Goal: Information Seeking & Learning: Learn about a topic

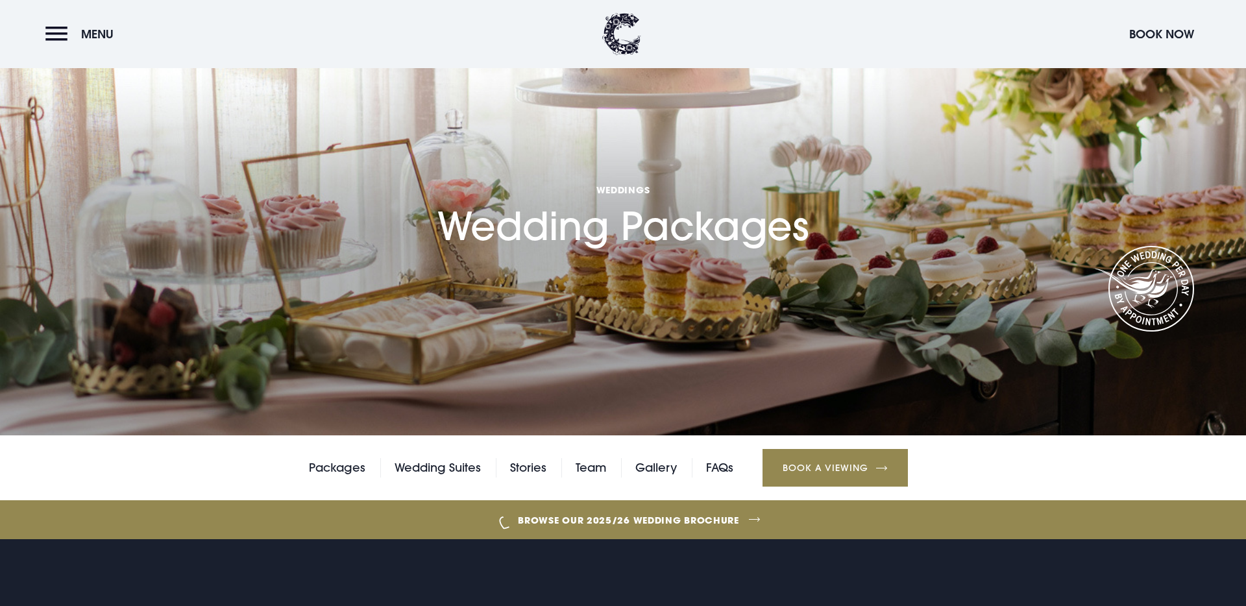
scroll to position [197, 0]
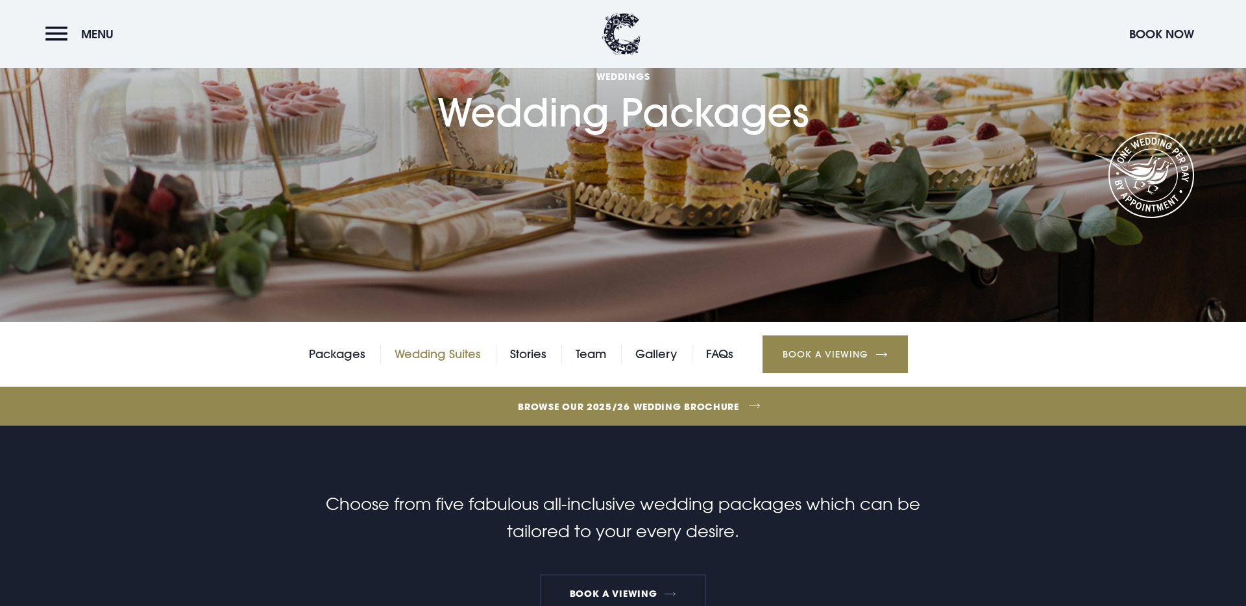
click at [430, 356] on link "Wedding Suites" at bounding box center [437, 354] width 86 height 19
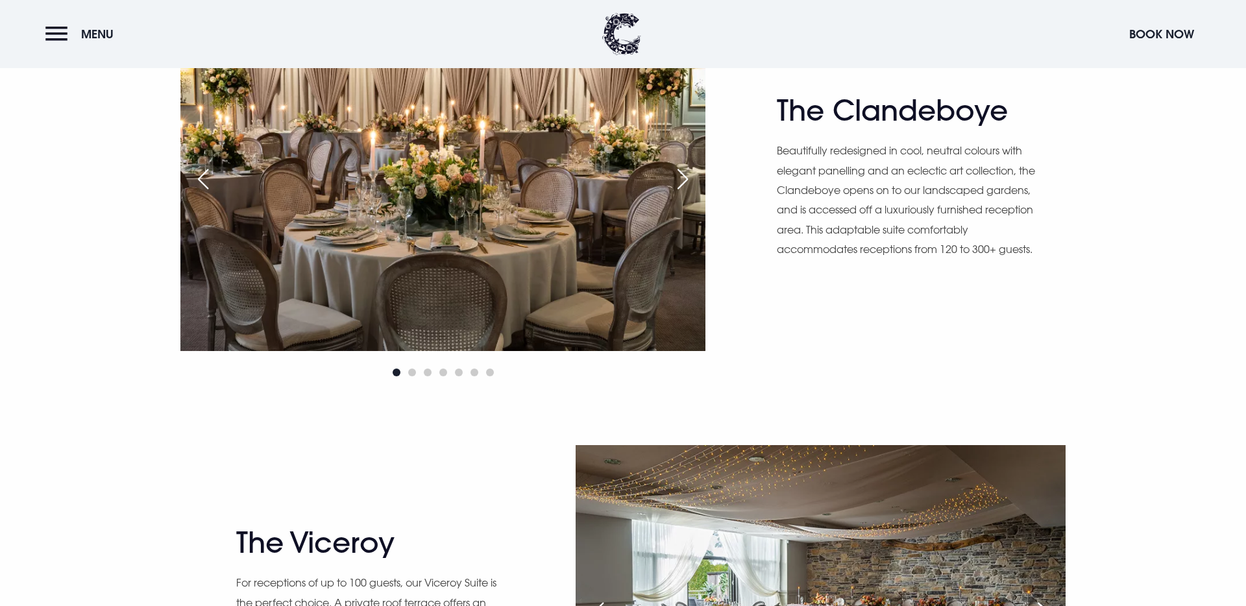
scroll to position [1278, 0]
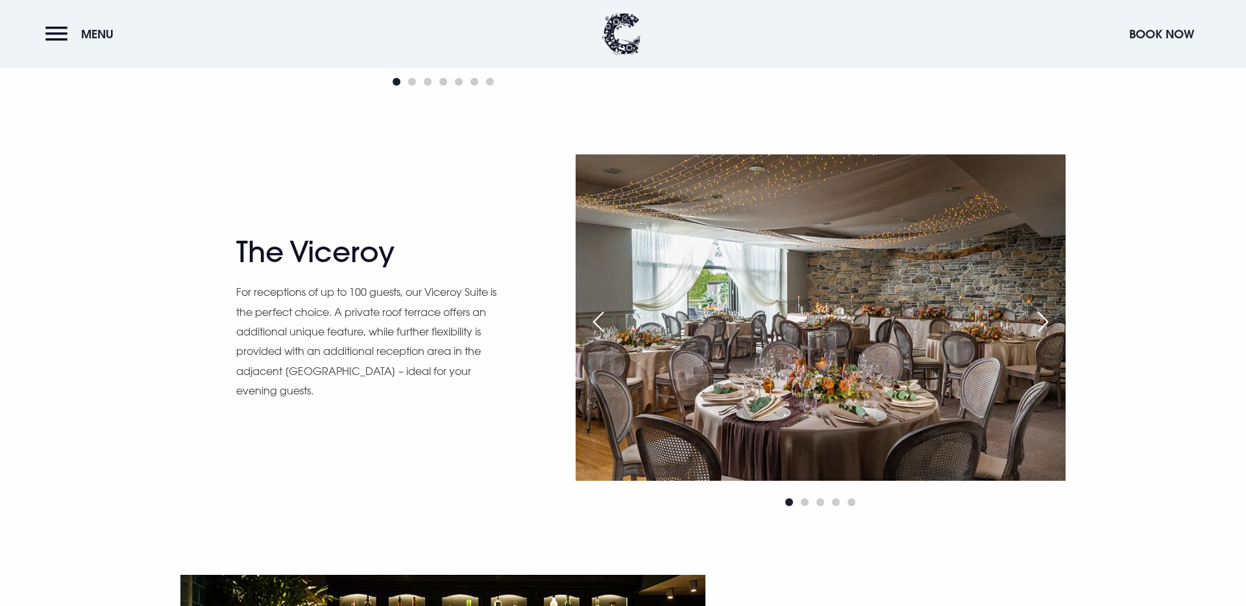
click at [1043, 319] on div "Next slide" at bounding box center [1042, 322] width 32 height 29
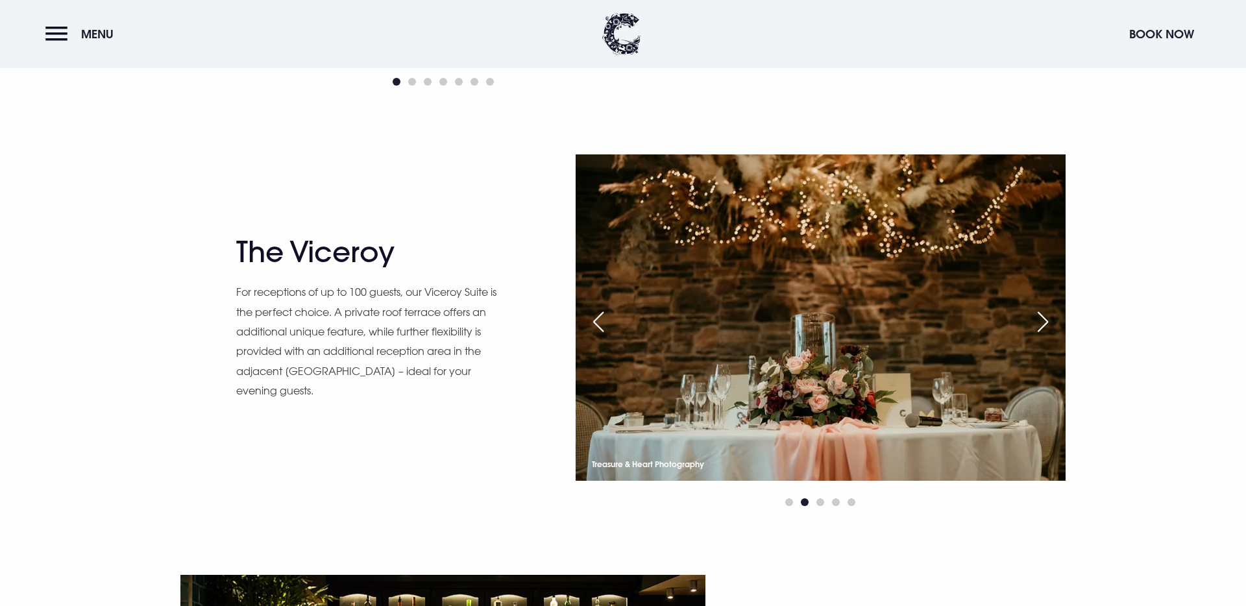
click at [1041, 318] on div "Next slide" at bounding box center [1042, 322] width 32 height 29
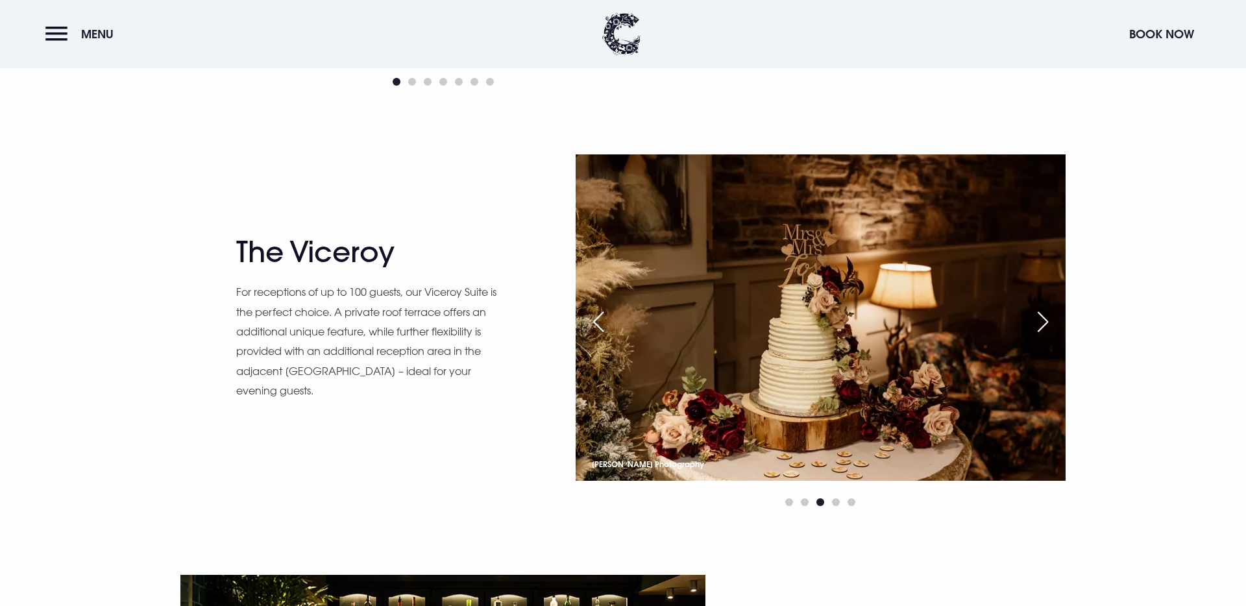
click at [1041, 318] on div "Next slide" at bounding box center [1042, 322] width 32 height 29
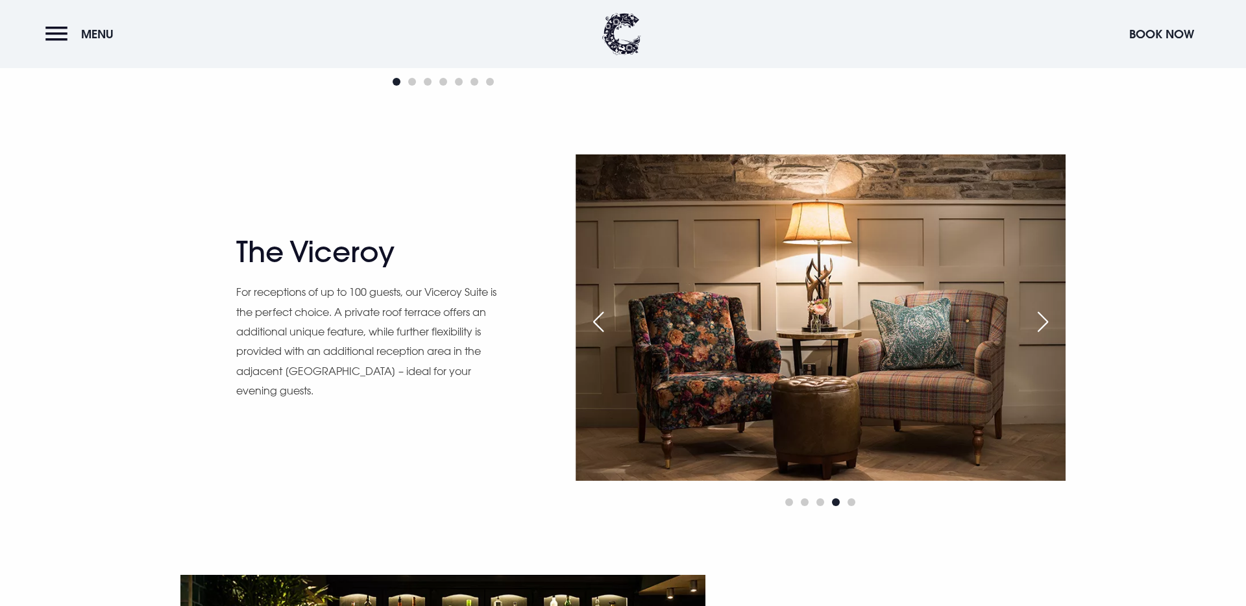
click at [1043, 316] on div "Next slide" at bounding box center [1042, 322] width 32 height 29
click at [1043, 322] on div "Next slide" at bounding box center [1042, 322] width 32 height 29
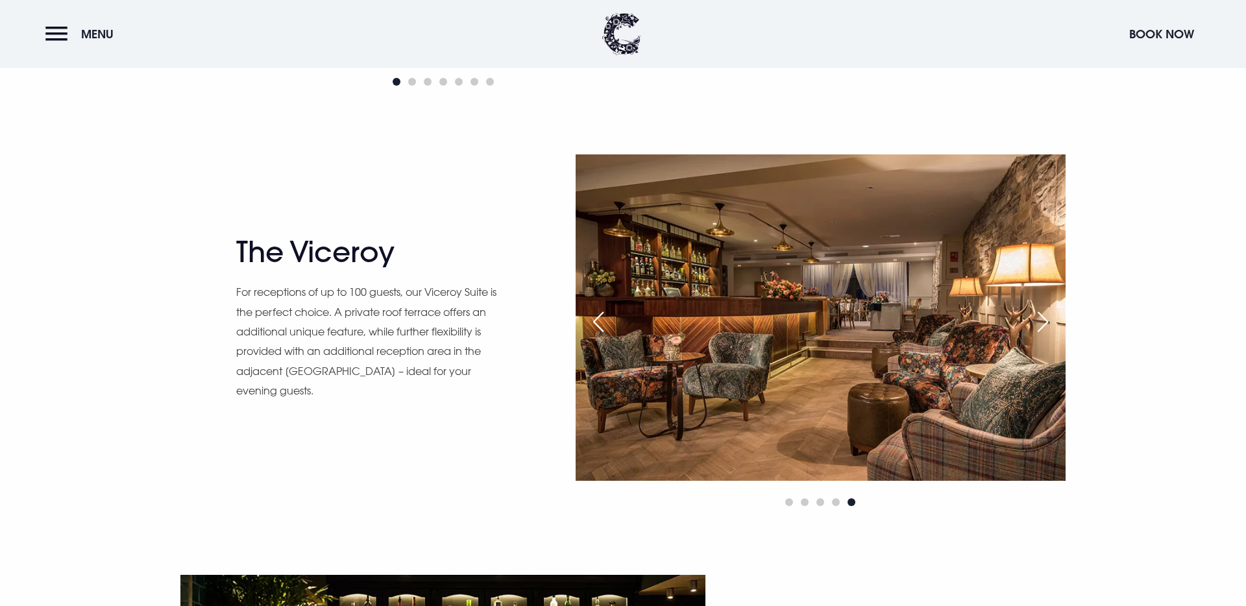
click at [1043, 322] on div "Next slide" at bounding box center [1042, 322] width 32 height 29
click at [1047, 321] on div "Next slide" at bounding box center [1042, 322] width 32 height 29
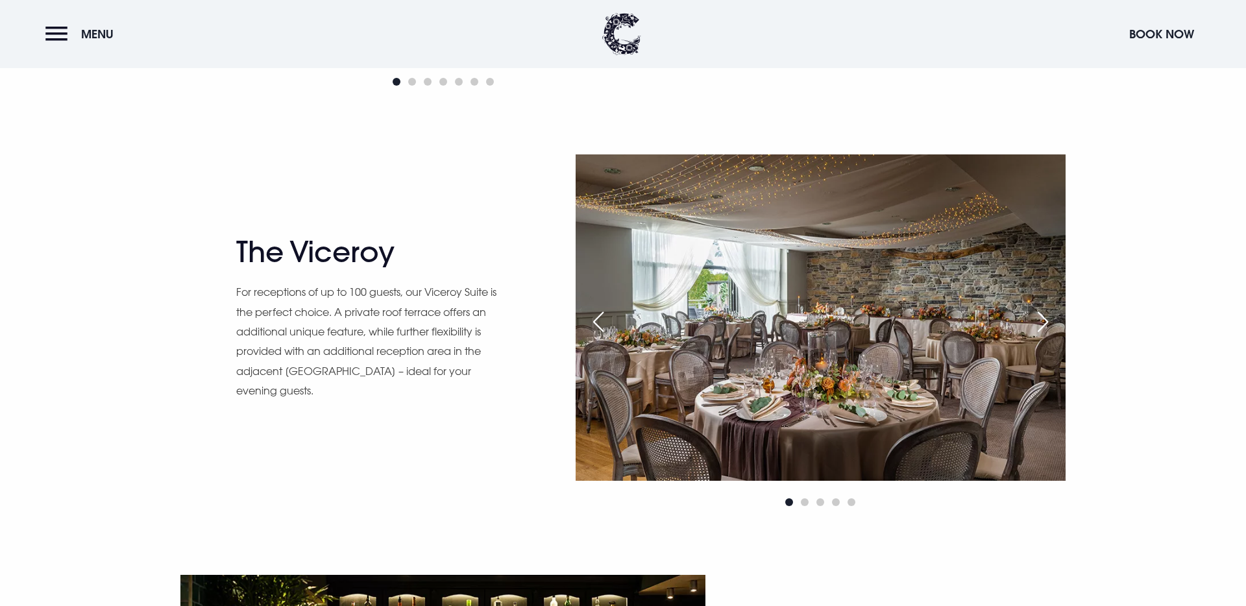
click at [1047, 321] on div "Next slide" at bounding box center [1042, 322] width 32 height 29
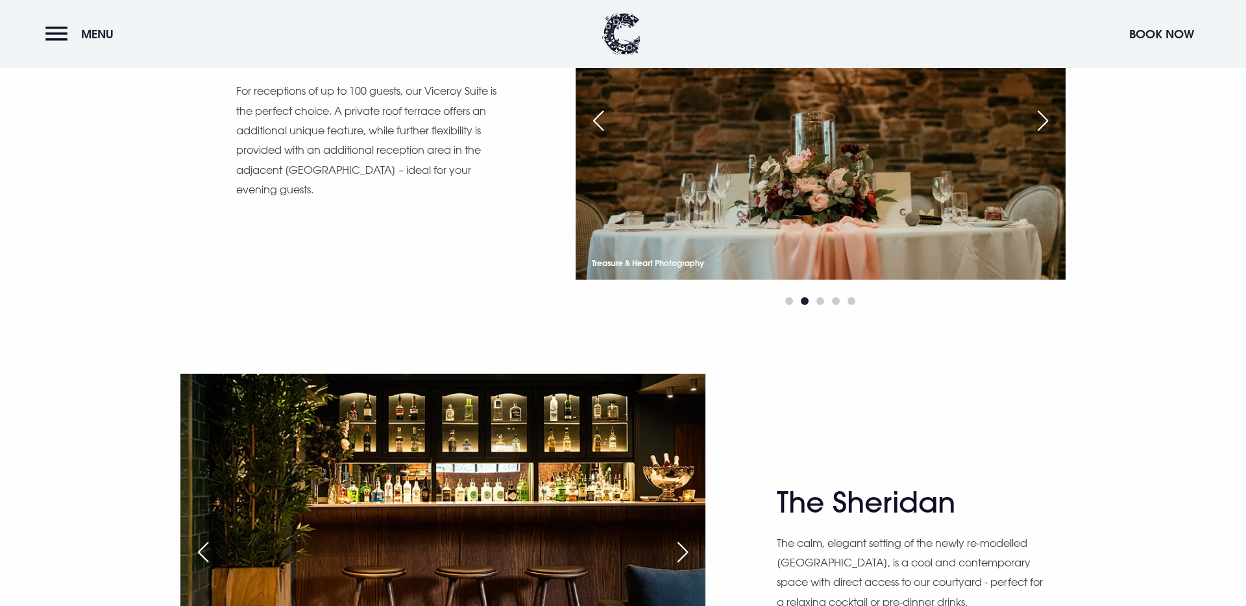
scroll to position [1719, 0]
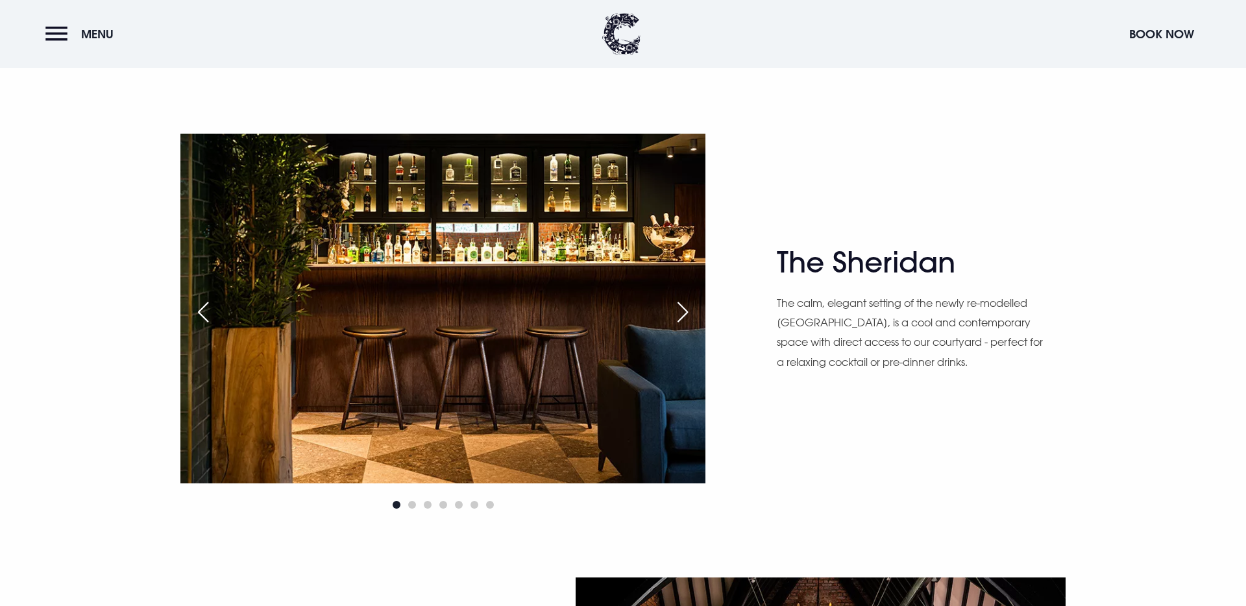
click at [681, 309] on div "Next slide" at bounding box center [682, 312] width 32 height 29
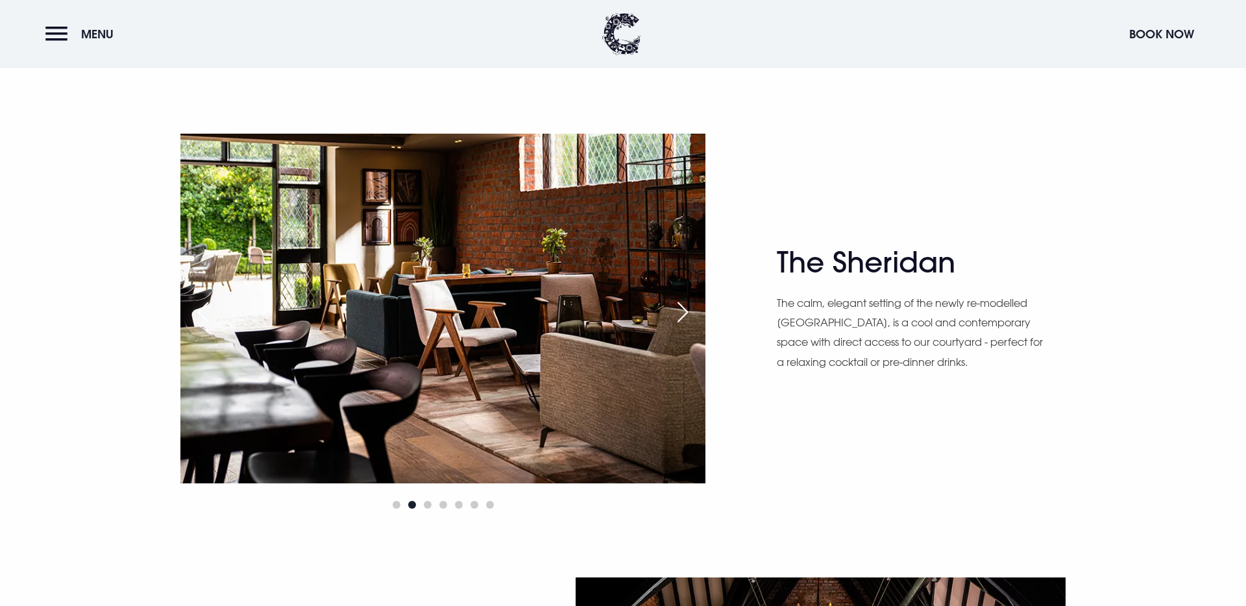
click at [681, 309] on div "Next slide" at bounding box center [682, 312] width 32 height 29
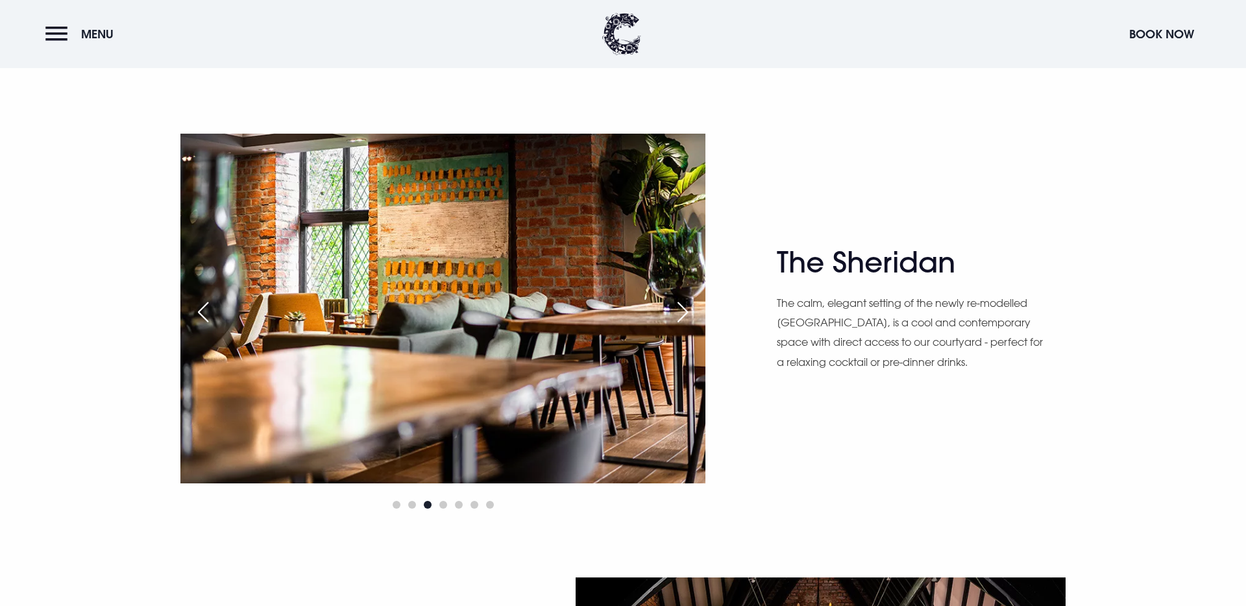
click at [681, 309] on div "Next slide" at bounding box center [682, 312] width 32 height 29
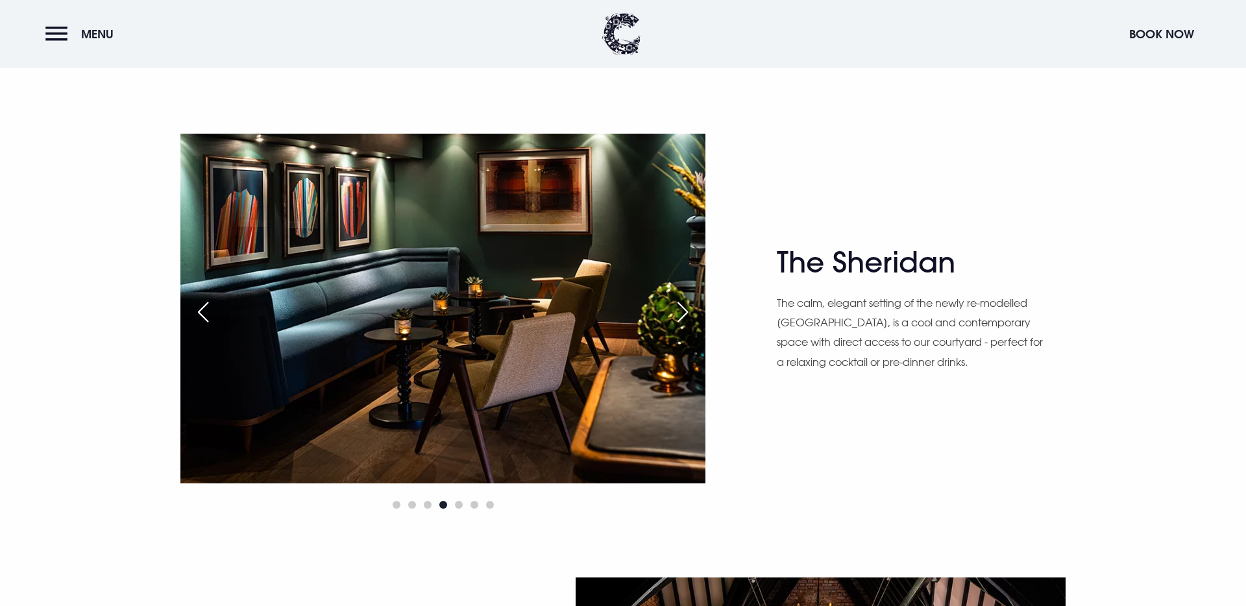
click at [681, 309] on div "Next slide" at bounding box center [682, 312] width 32 height 29
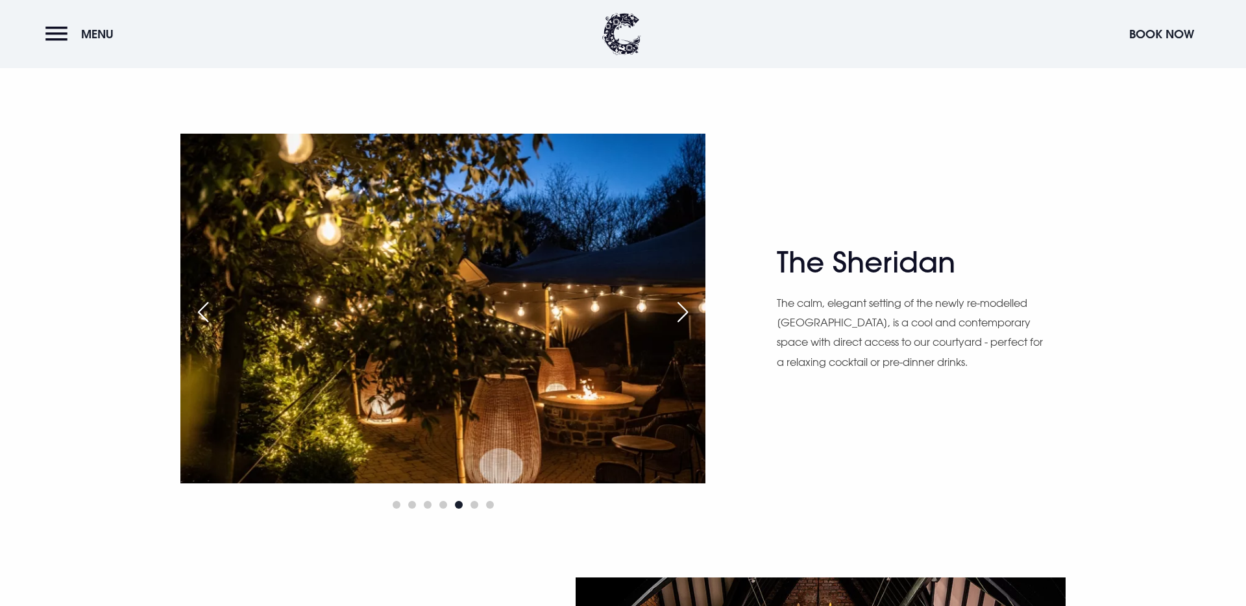
click at [681, 309] on div "Next slide" at bounding box center [682, 312] width 32 height 29
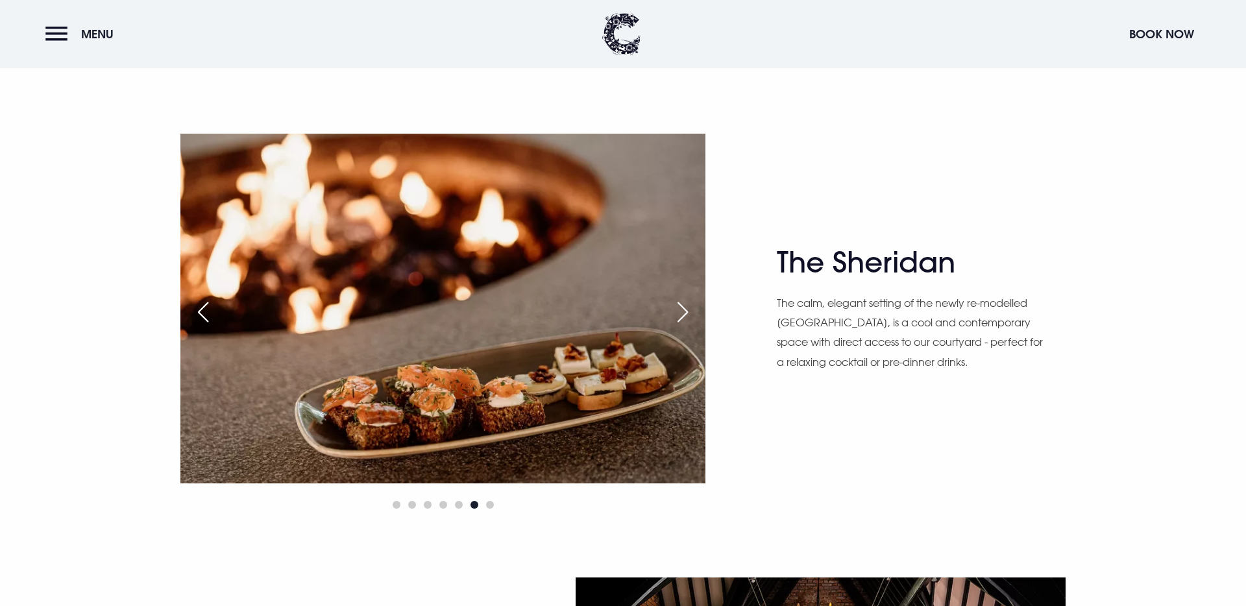
click at [681, 309] on div "Next slide" at bounding box center [682, 312] width 32 height 29
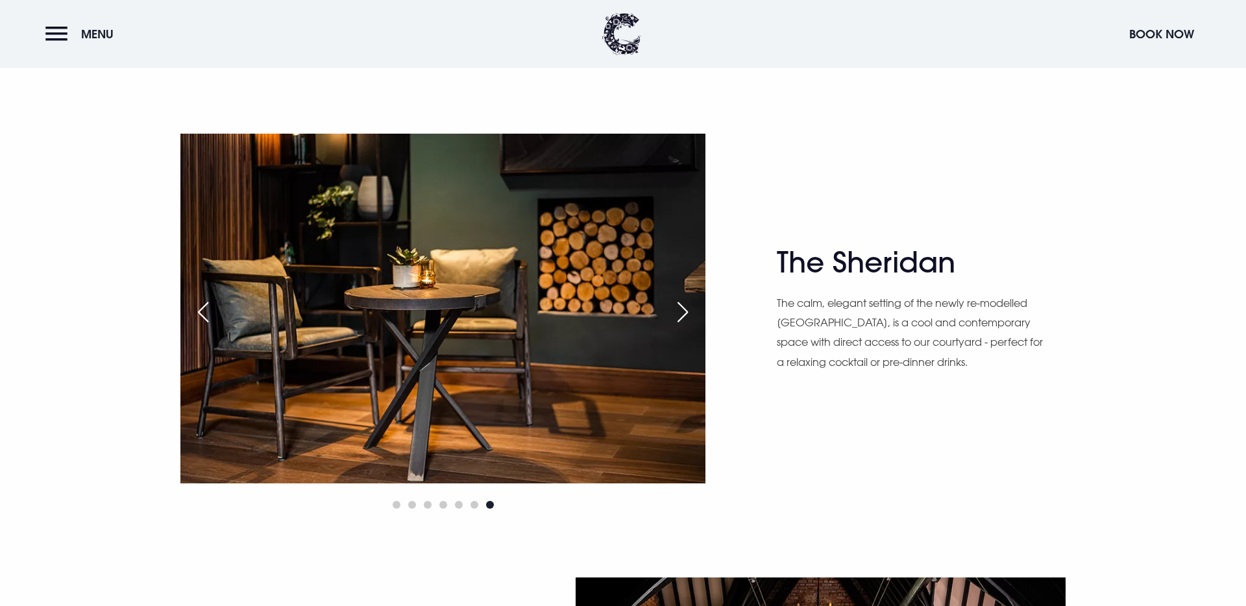
click at [681, 309] on div "Next slide" at bounding box center [682, 312] width 32 height 29
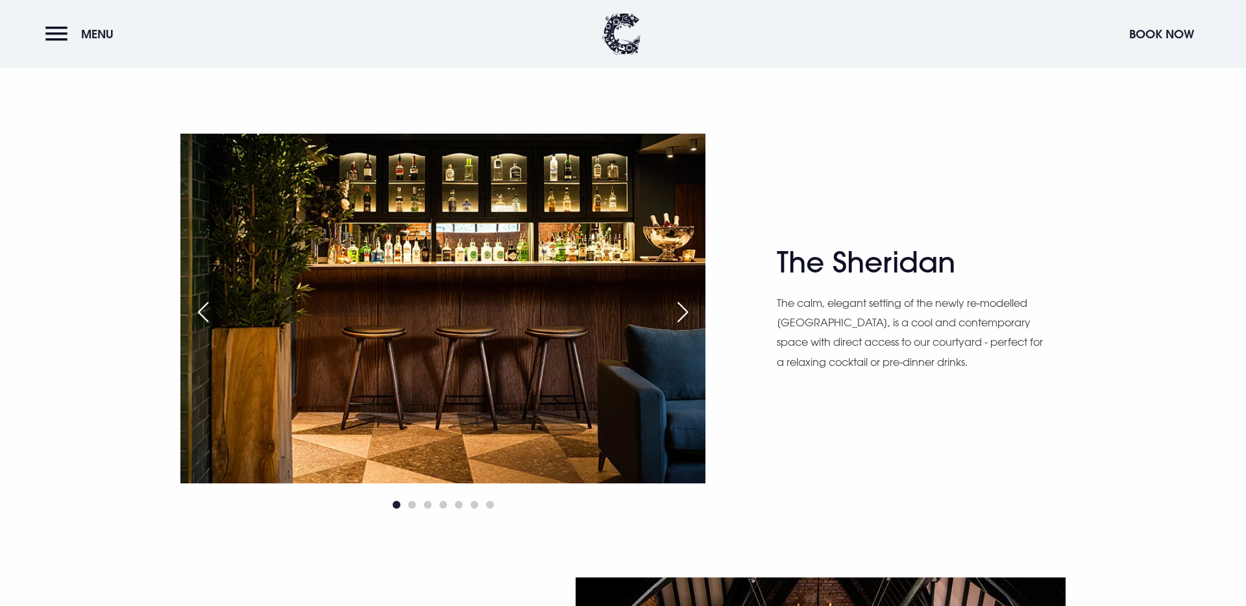
click at [681, 309] on div "Next slide" at bounding box center [682, 312] width 32 height 29
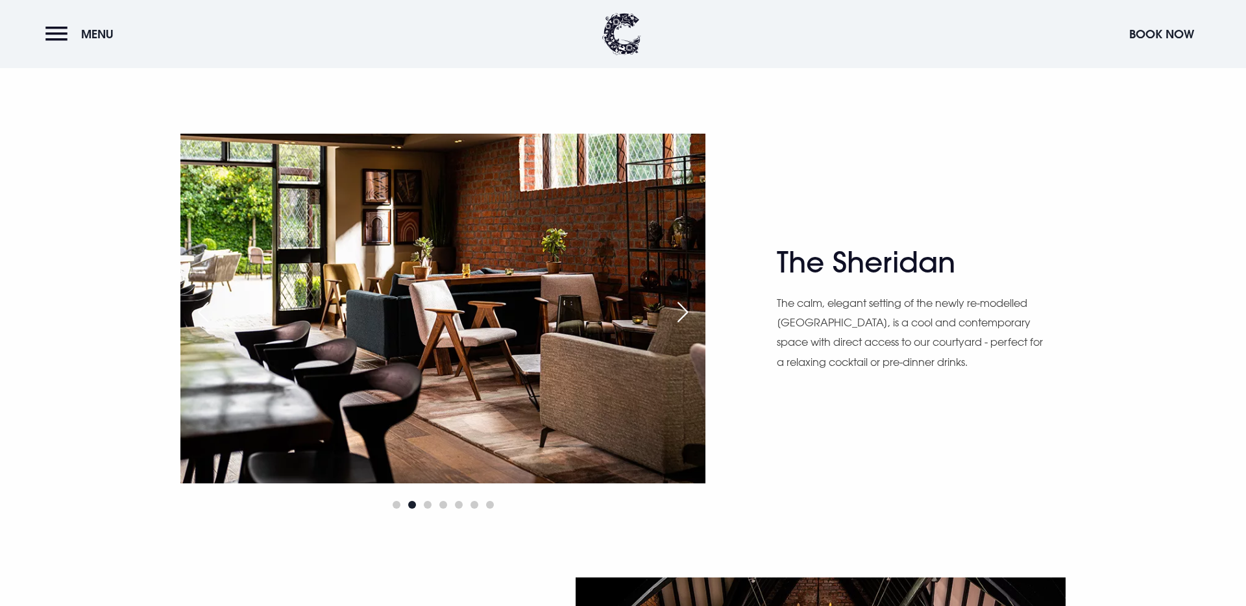
click at [681, 309] on div "Next slide" at bounding box center [682, 312] width 32 height 29
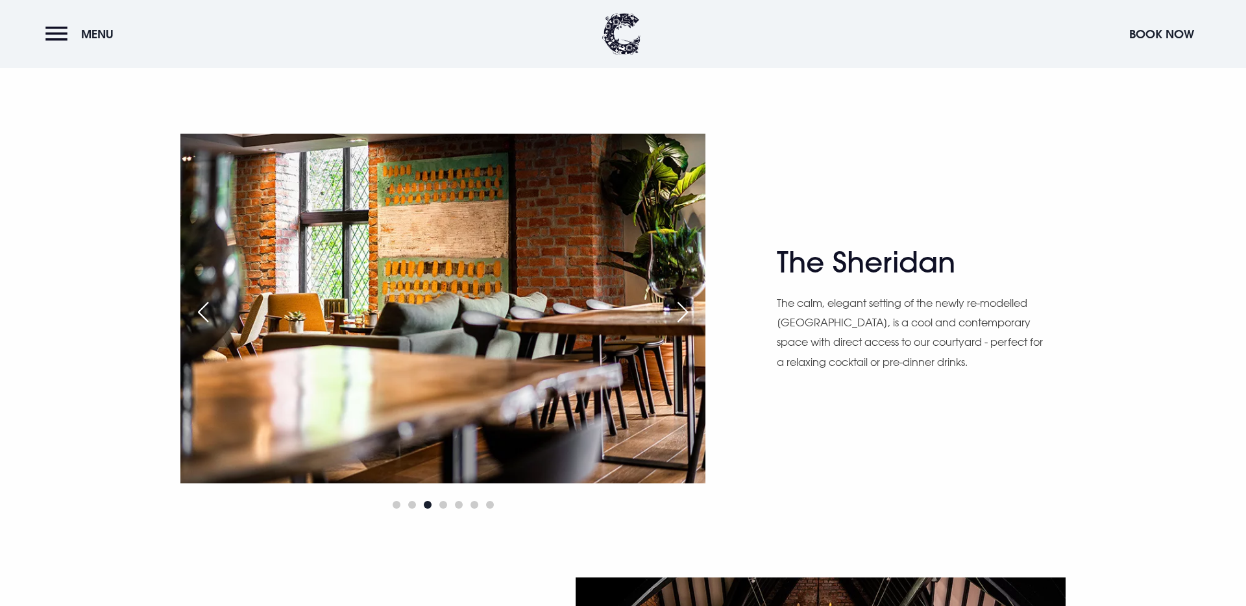
click at [681, 309] on div "Next slide" at bounding box center [682, 312] width 32 height 29
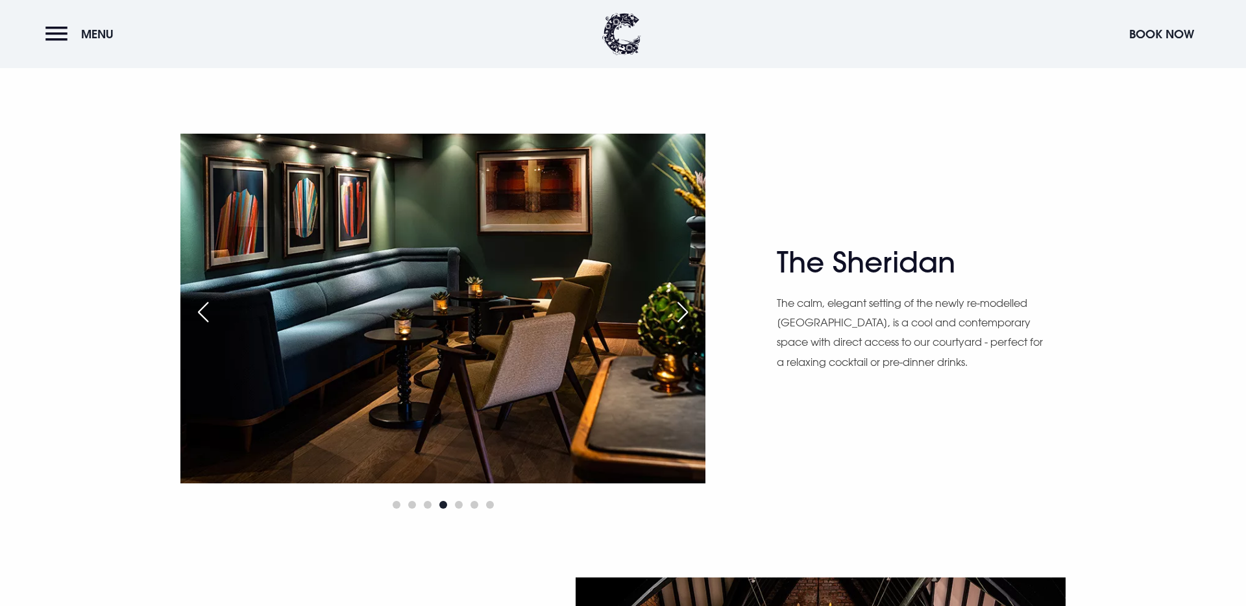
click at [681, 309] on div "Next slide" at bounding box center [682, 312] width 32 height 29
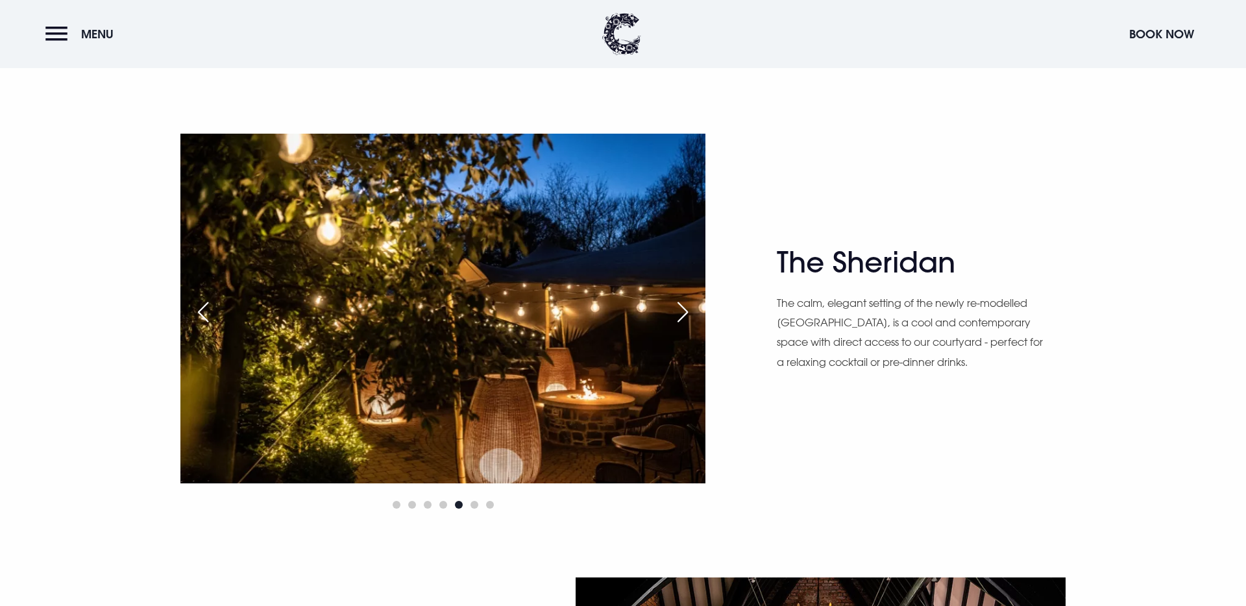
click at [681, 309] on div "Next slide" at bounding box center [682, 312] width 32 height 29
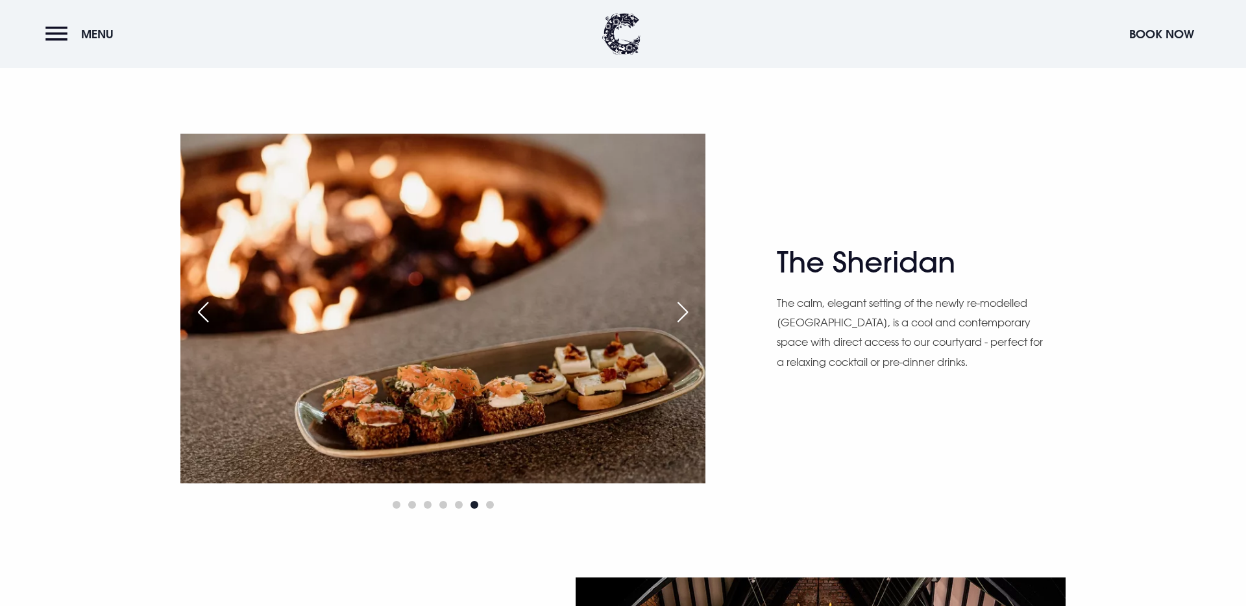
click at [681, 309] on div "Next slide" at bounding box center [682, 312] width 32 height 29
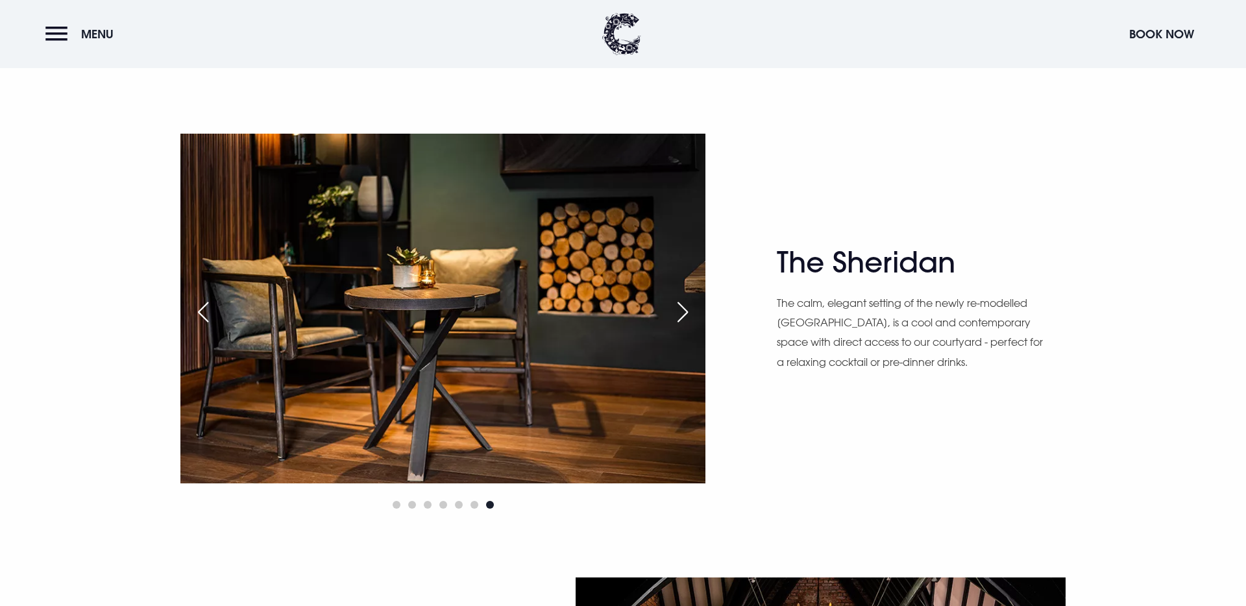
click at [681, 309] on div "Next slide" at bounding box center [682, 312] width 32 height 29
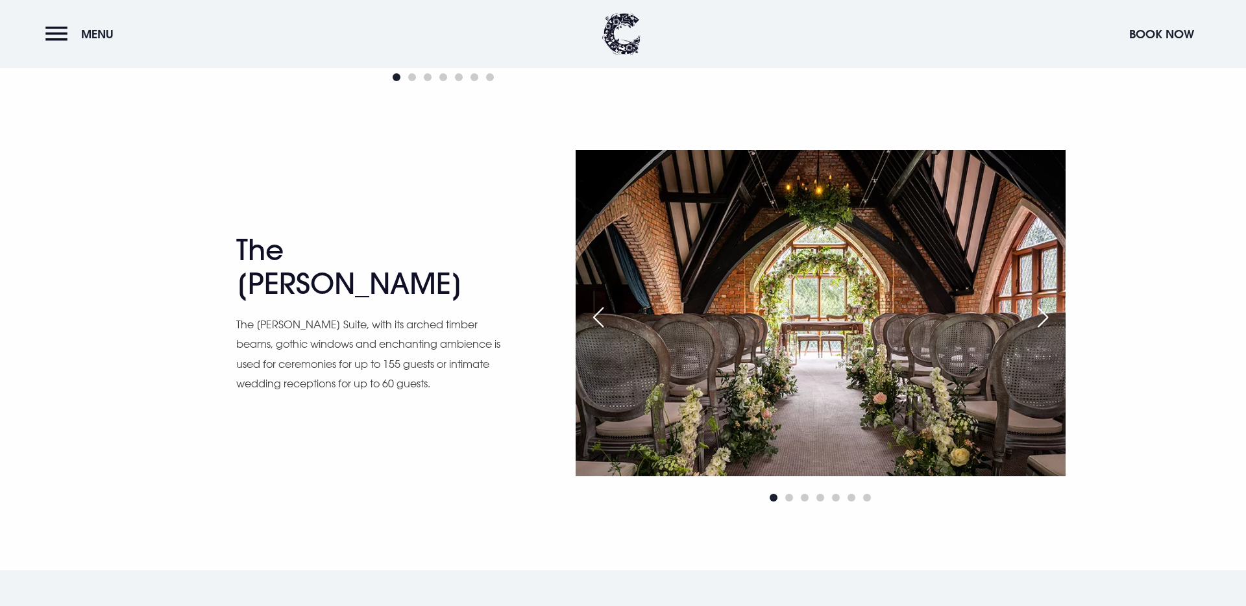
scroll to position [2122, 0]
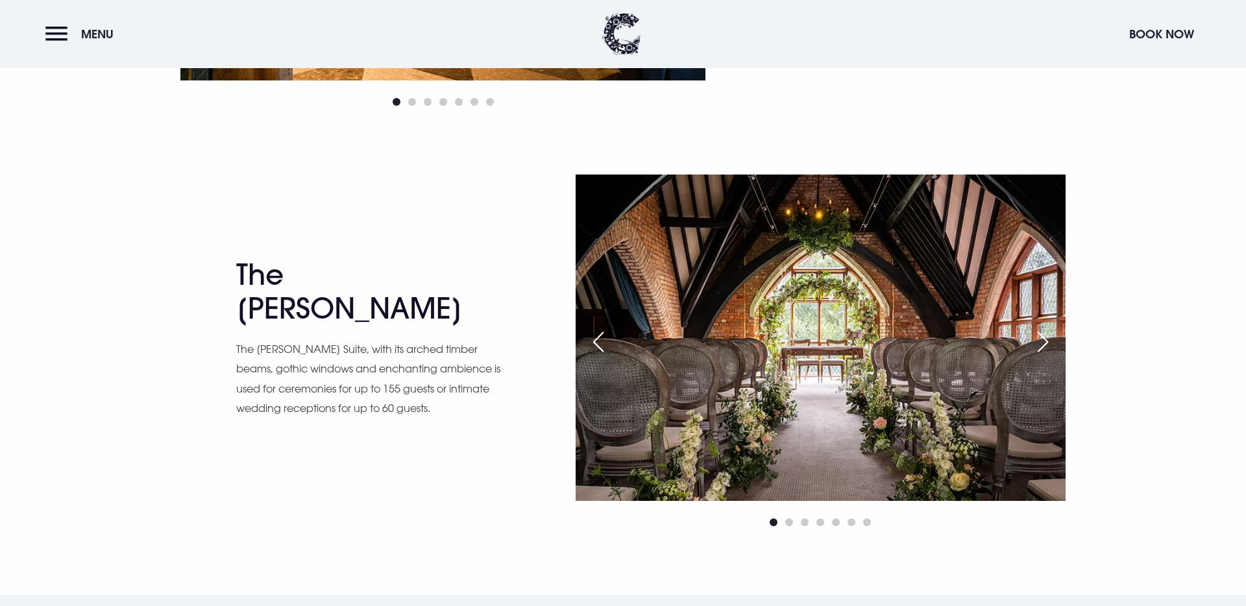
click at [1045, 342] on div "Next slide" at bounding box center [1042, 342] width 32 height 29
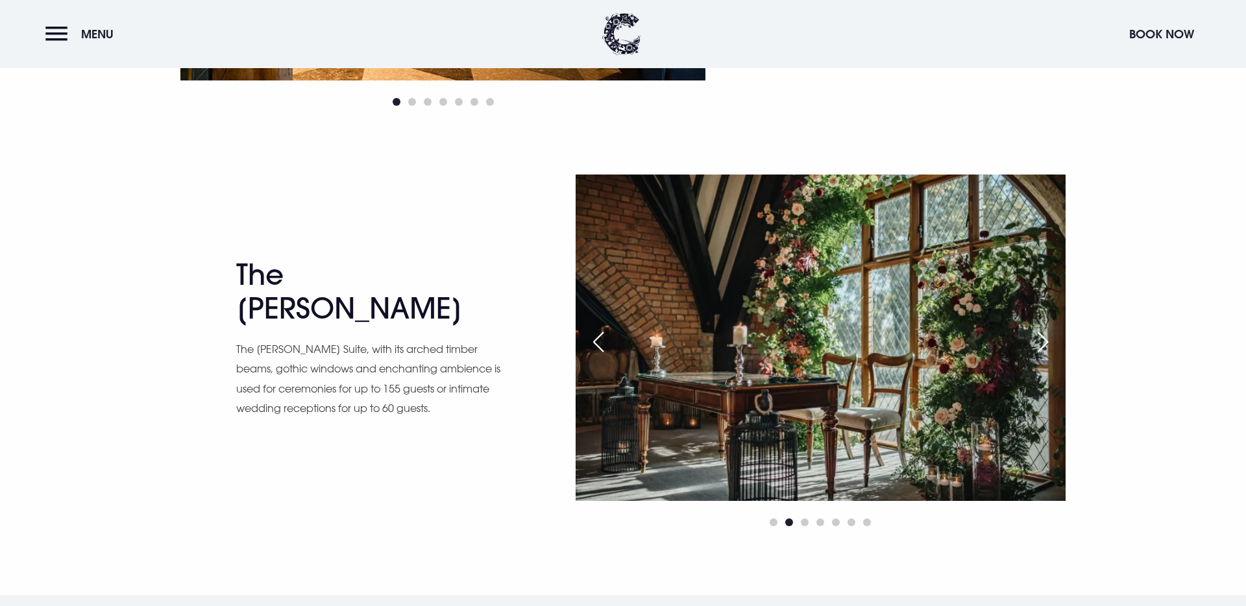
click at [1042, 342] on div "Next slide" at bounding box center [1042, 342] width 32 height 29
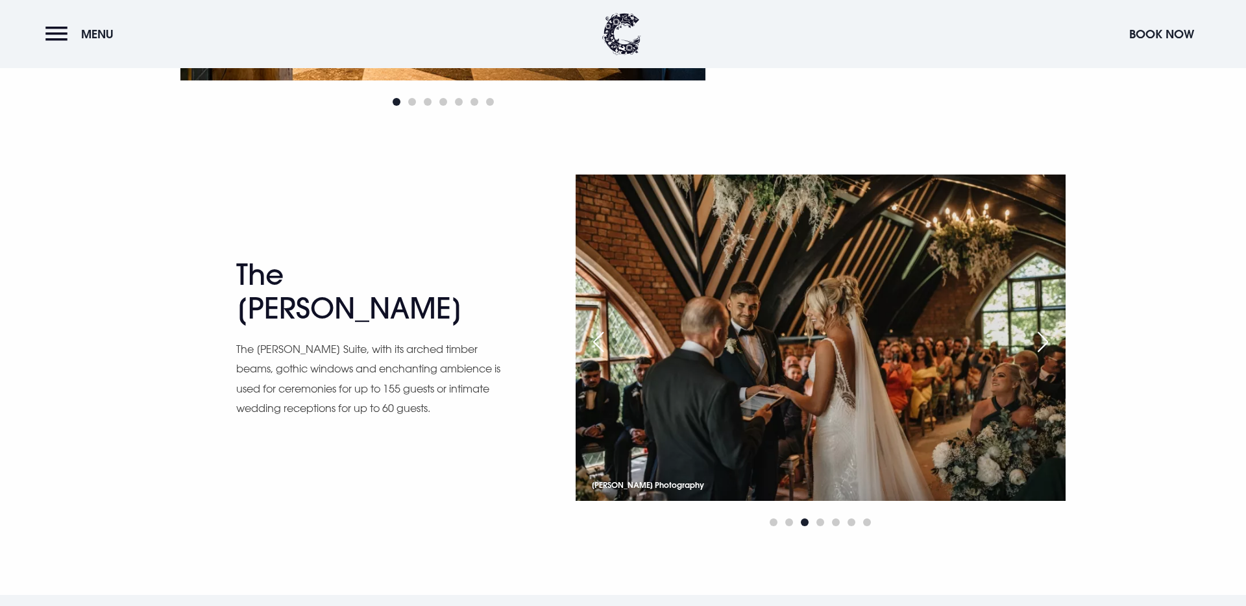
click at [1043, 342] on div "Next slide" at bounding box center [1042, 342] width 32 height 29
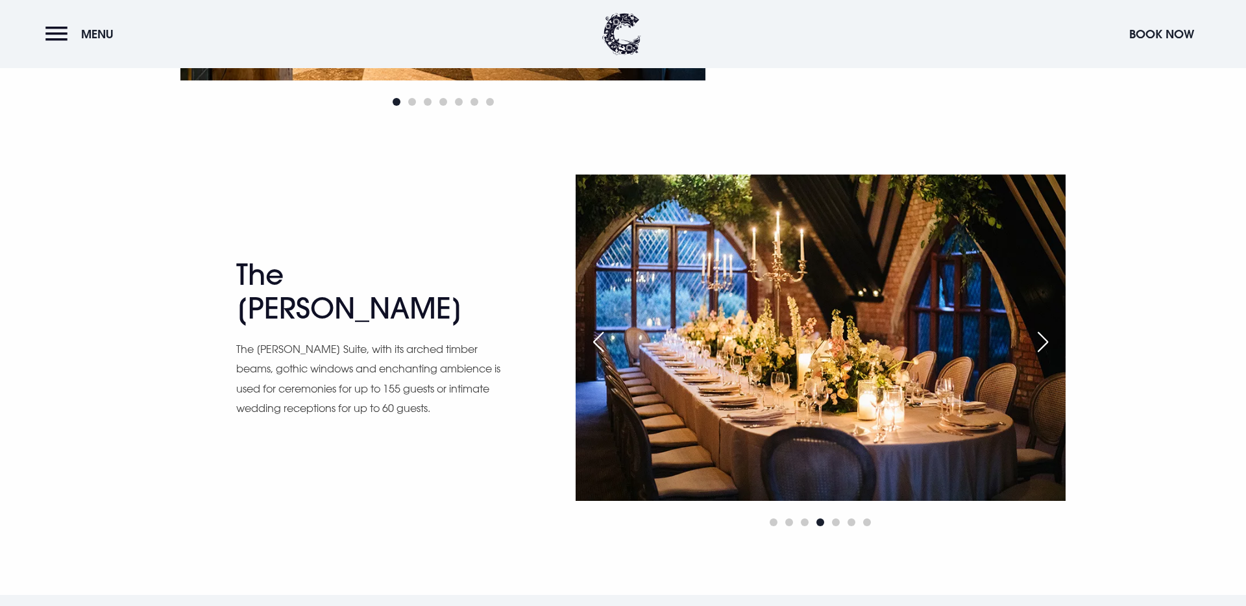
click at [593, 343] on div "Previous slide" at bounding box center [598, 342] width 32 height 29
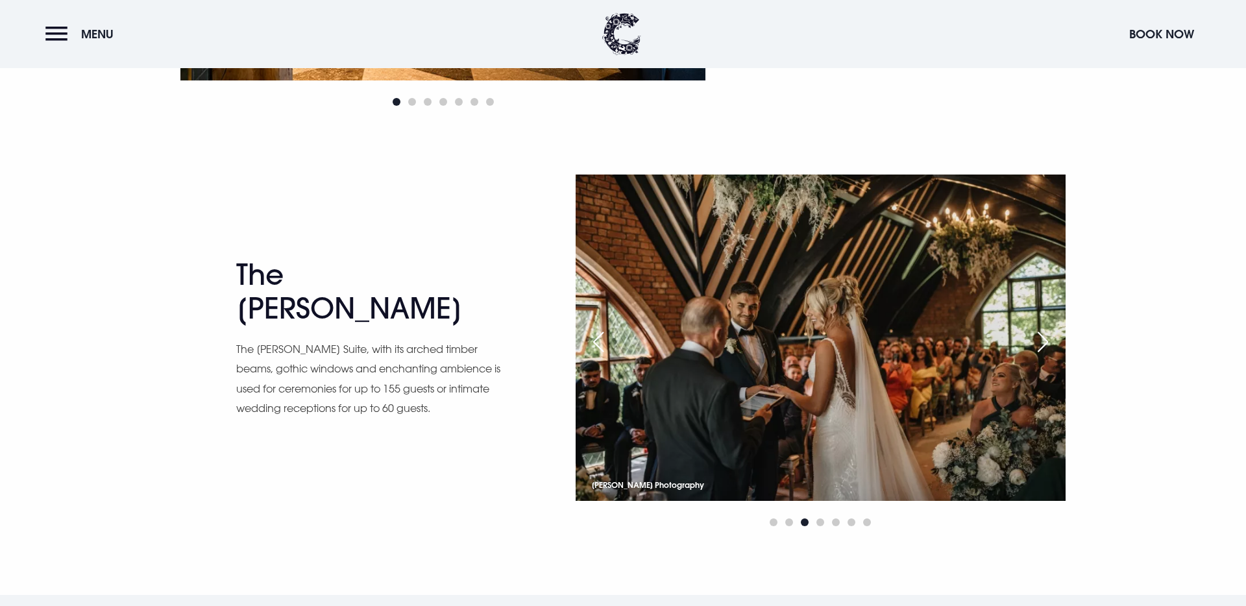
click at [593, 343] on div "Previous slide" at bounding box center [598, 342] width 32 height 29
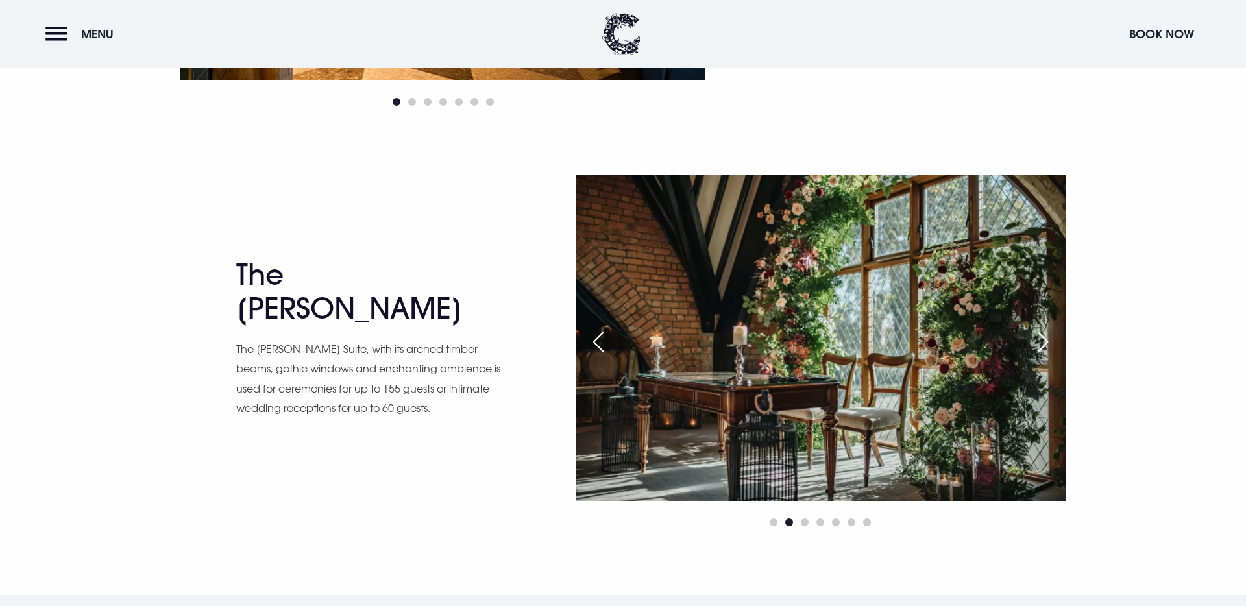
click at [1050, 339] on div "Next slide" at bounding box center [1042, 342] width 32 height 29
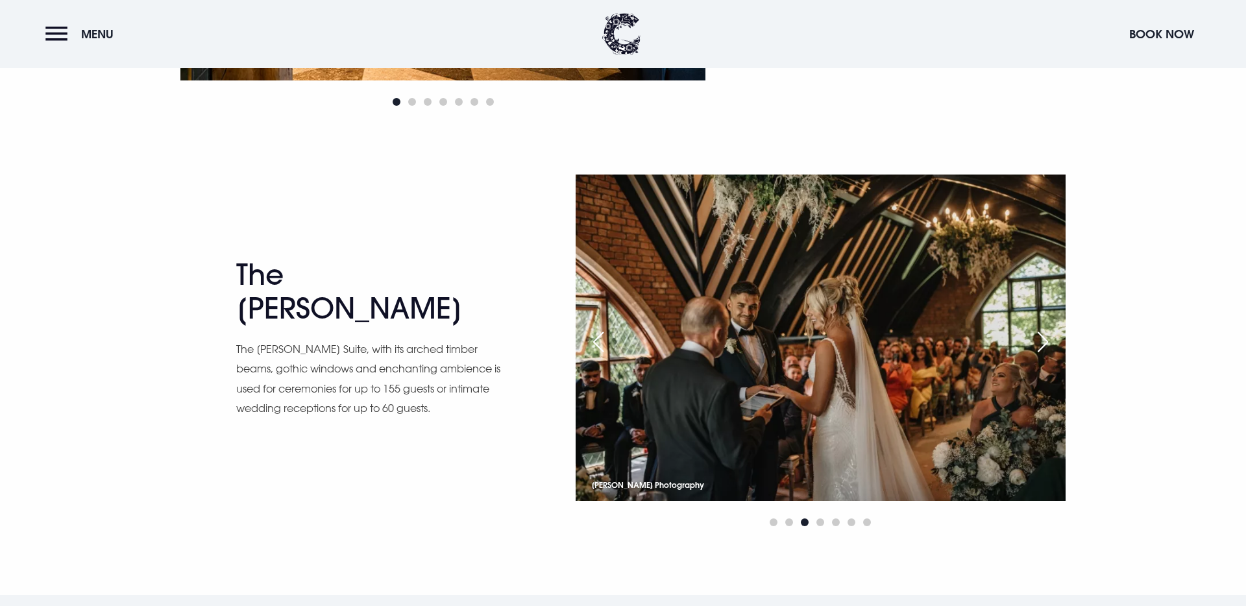
click at [1048, 337] on div "Next slide" at bounding box center [1042, 342] width 32 height 29
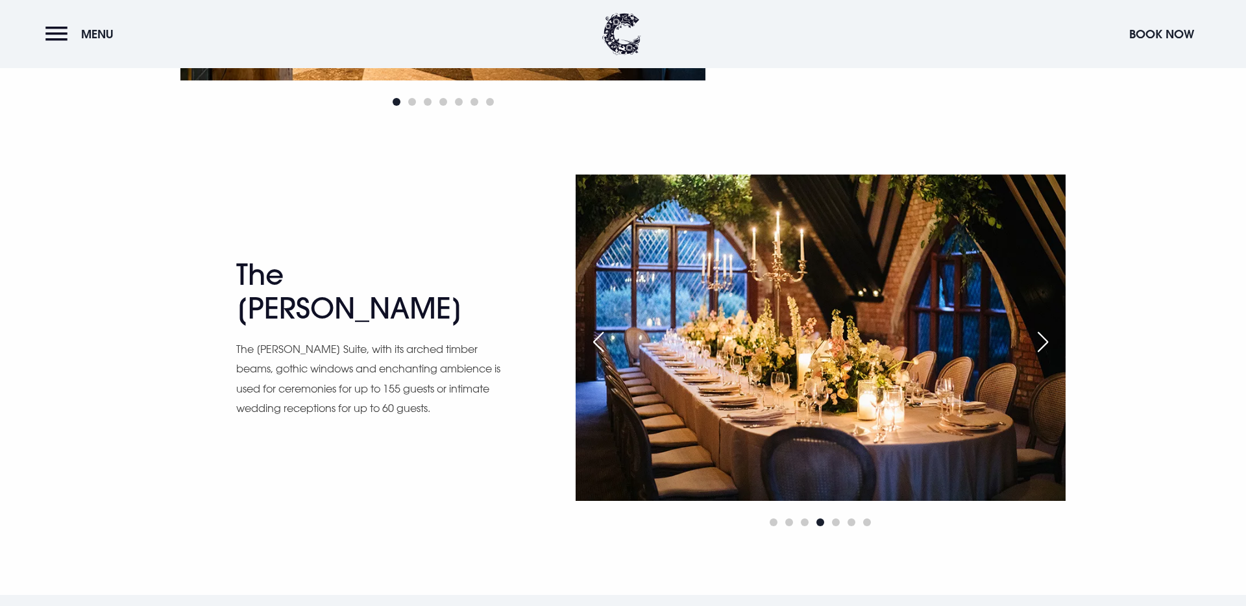
click at [1048, 337] on div "Next slide" at bounding box center [1042, 342] width 32 height 29
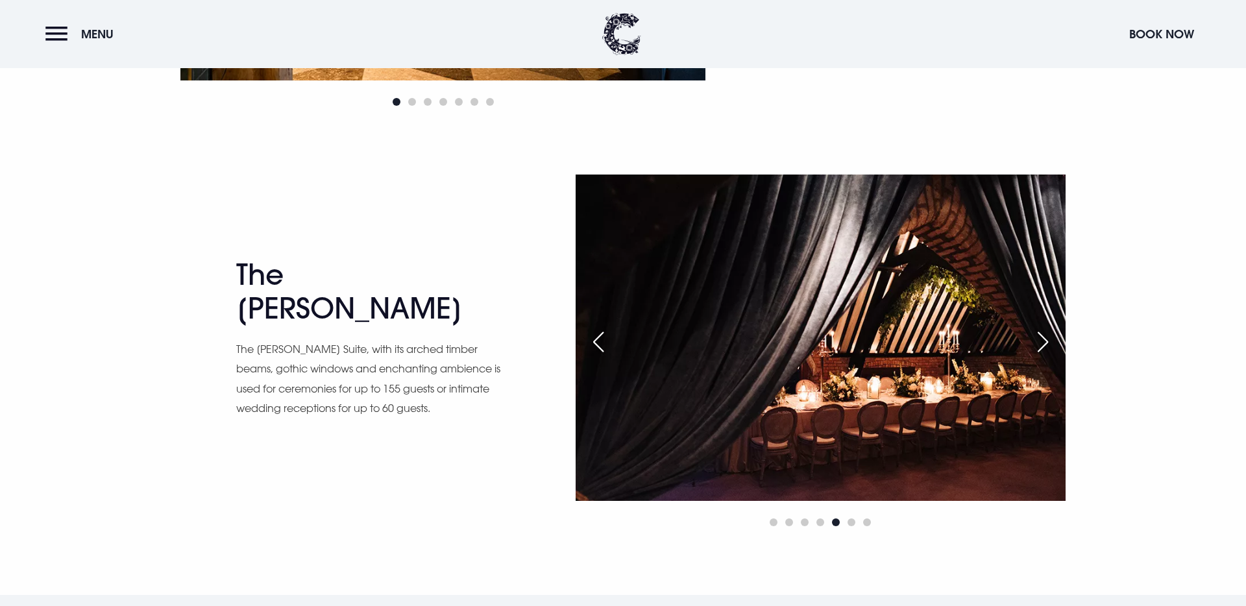
click at [1048, 337] on div "Next slide" at bounding box center [1042, 342] width 32 height 29
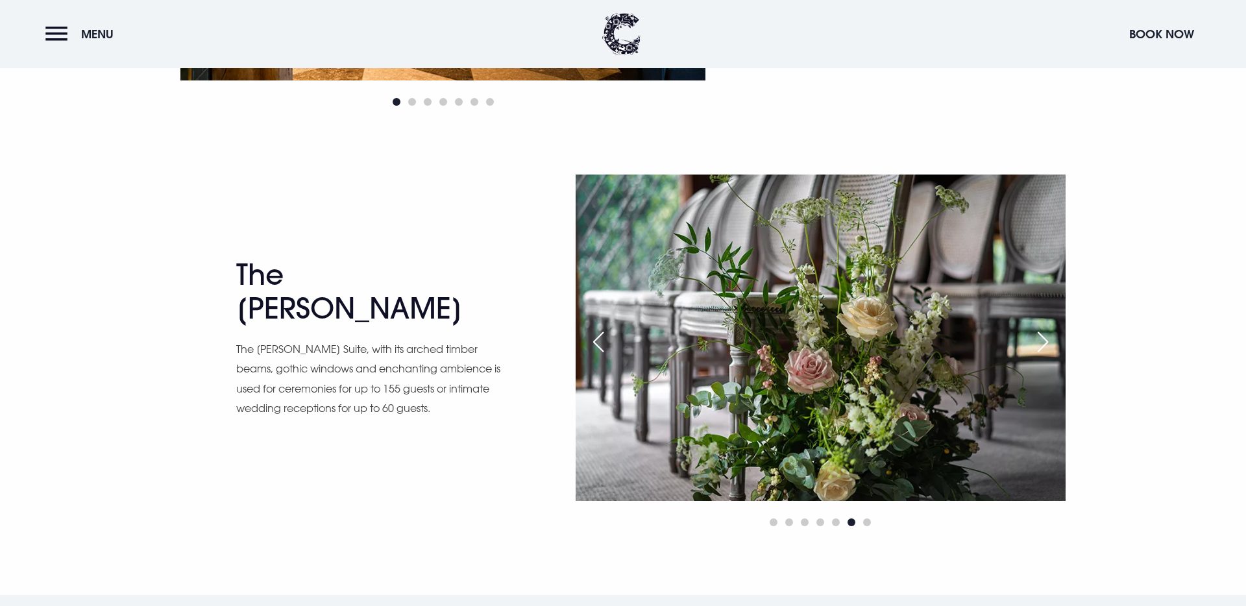
click at [1045, 337] on div "Next slide" at bounding box center [1042, 342] width 32 height 29
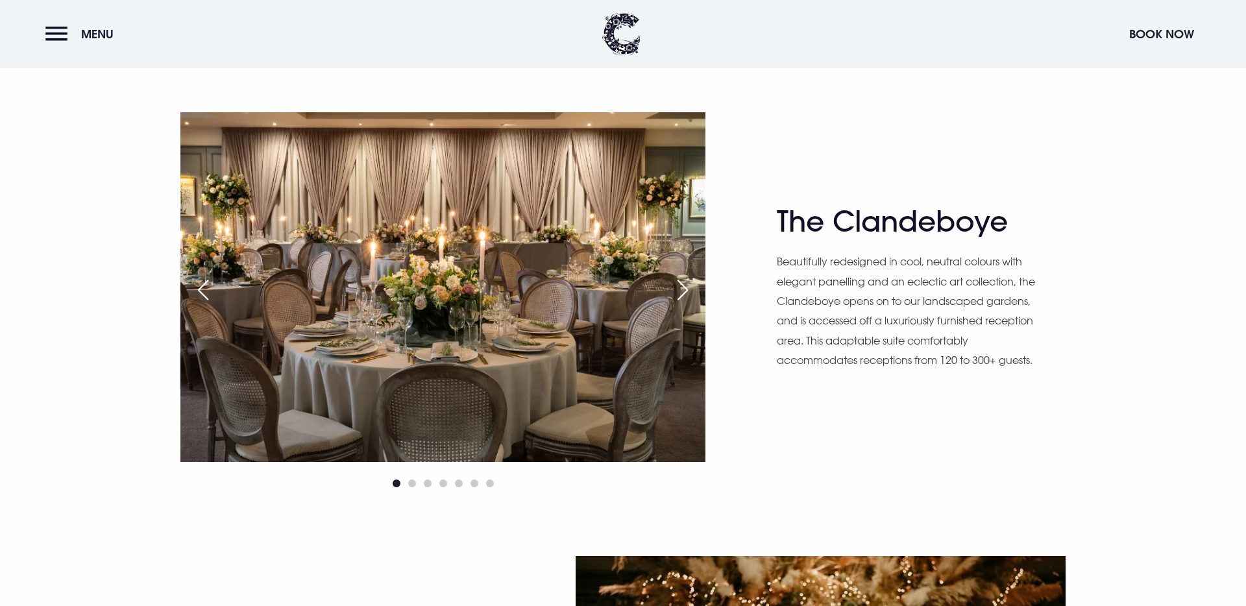
scroll to position [328, 0]
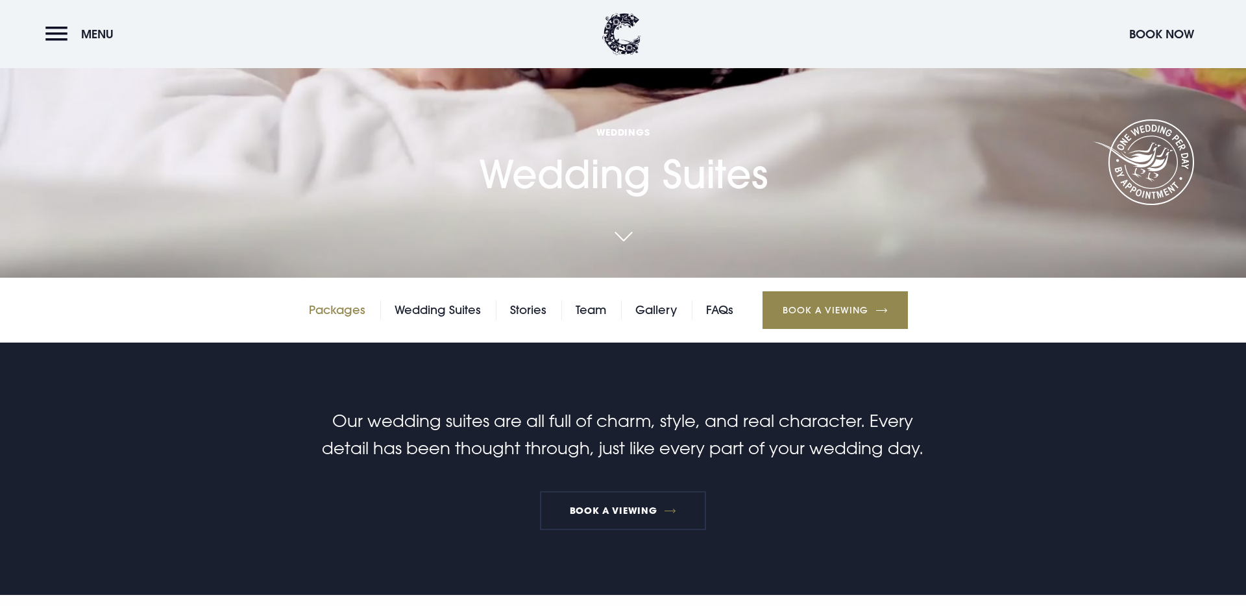
click at [336, 316] on link "Packages" at bounding box center [337, 309] width 56 height 19
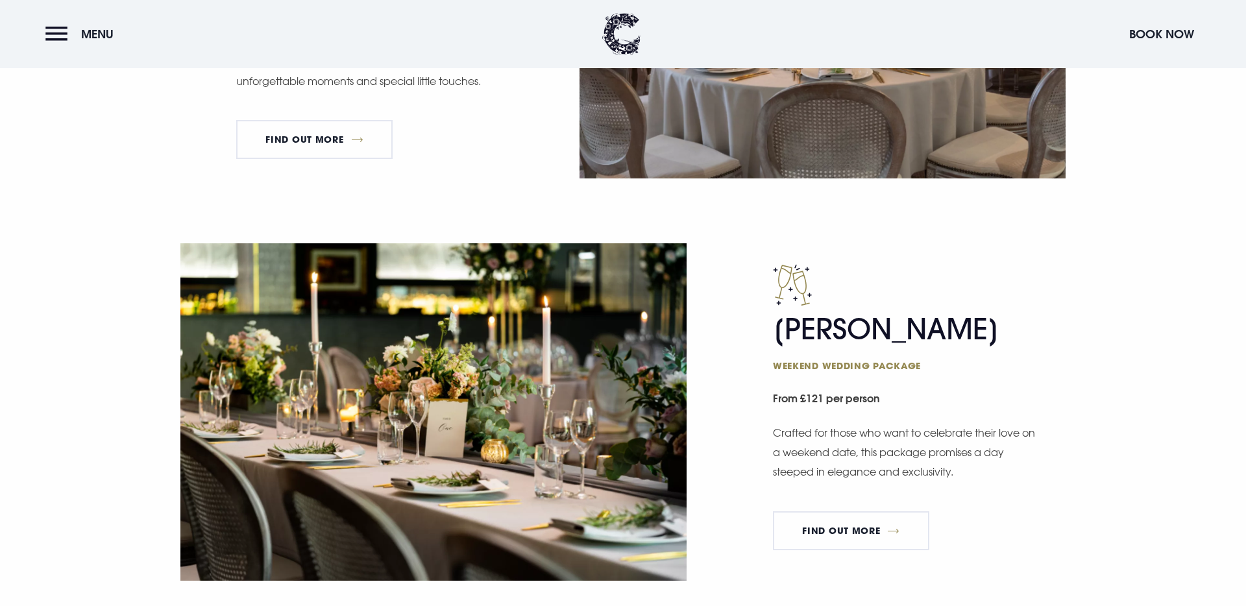
scroll to position [770, 0]
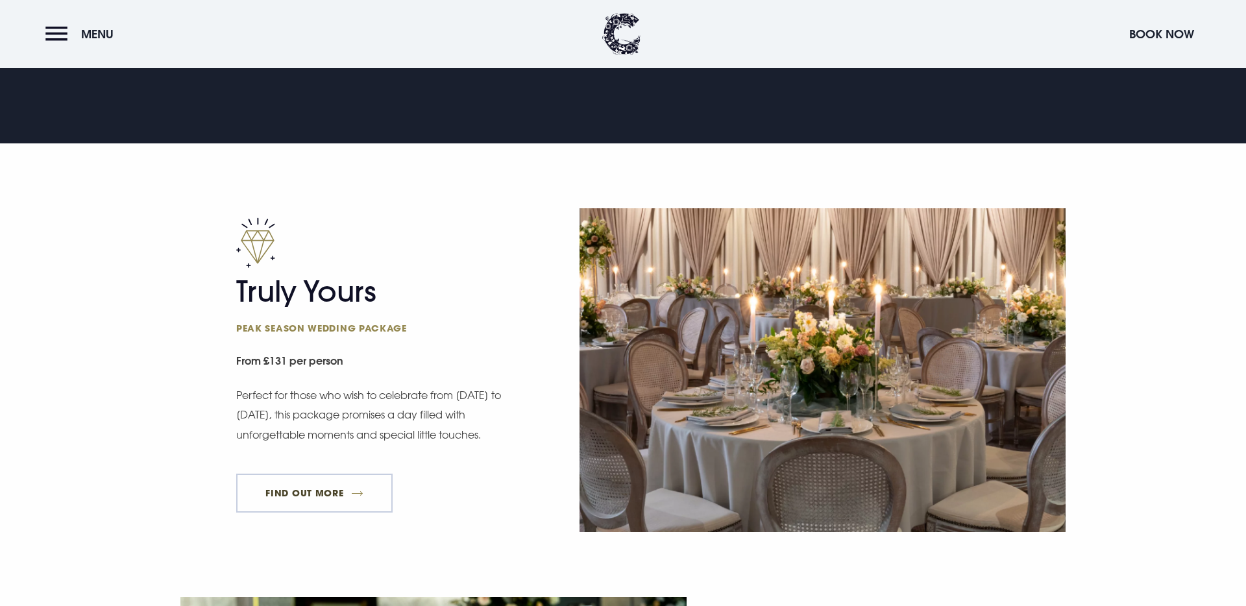
click at [356, 490] on link "FIND OUT MORE" at bounding box center [314, 493] width 156 height 39
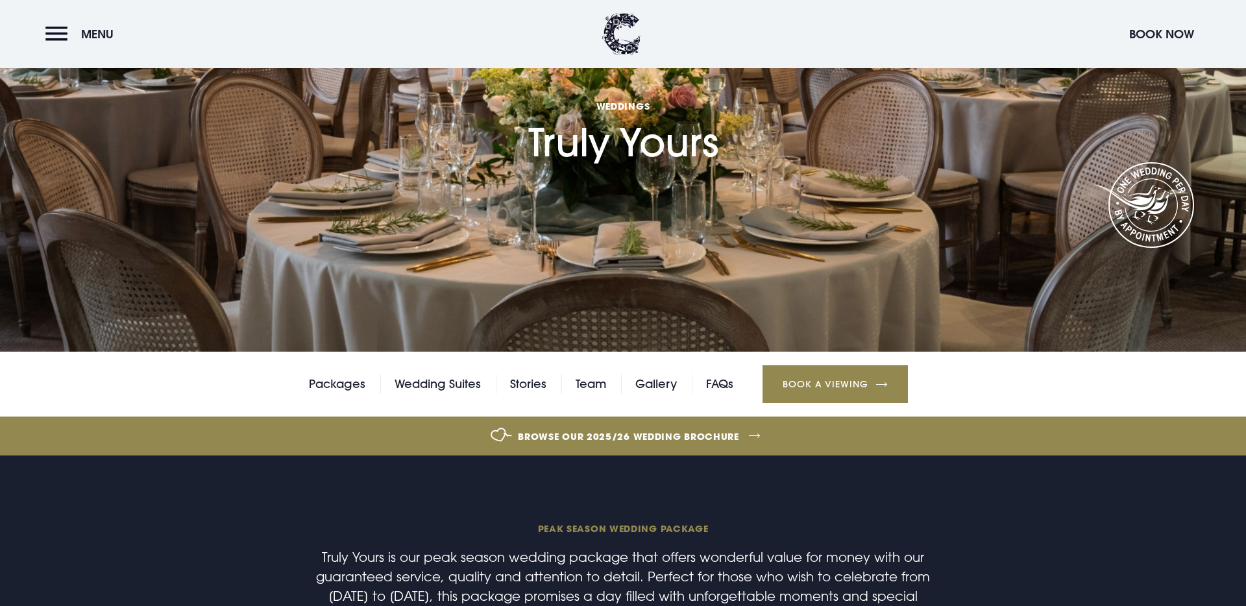
scroll to position [145, 0]
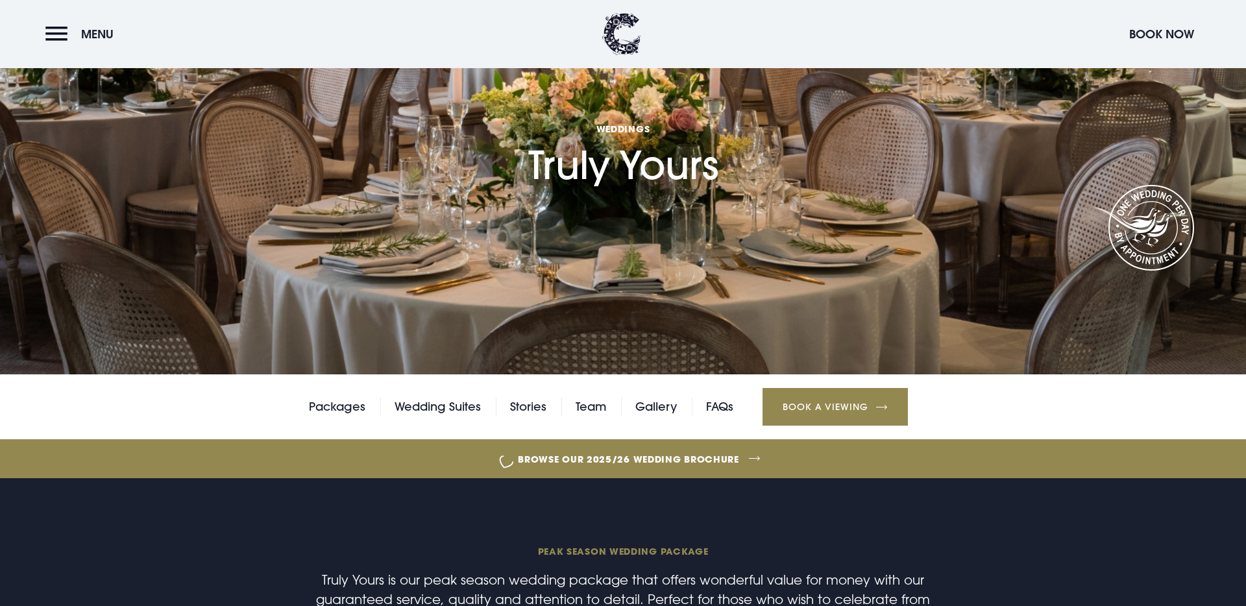
click at [622, 456] on link "Browse our 2025/26 wedding brochure" at bounding box center [628, 459] width 2713 height 49
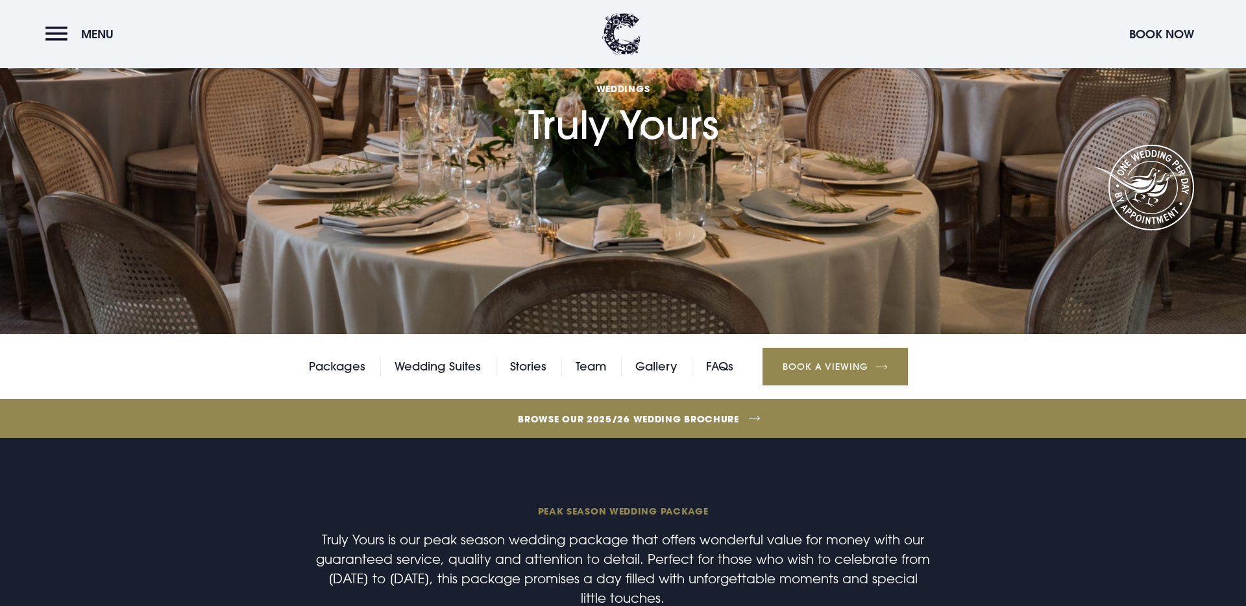
scroll to position [221, 0]
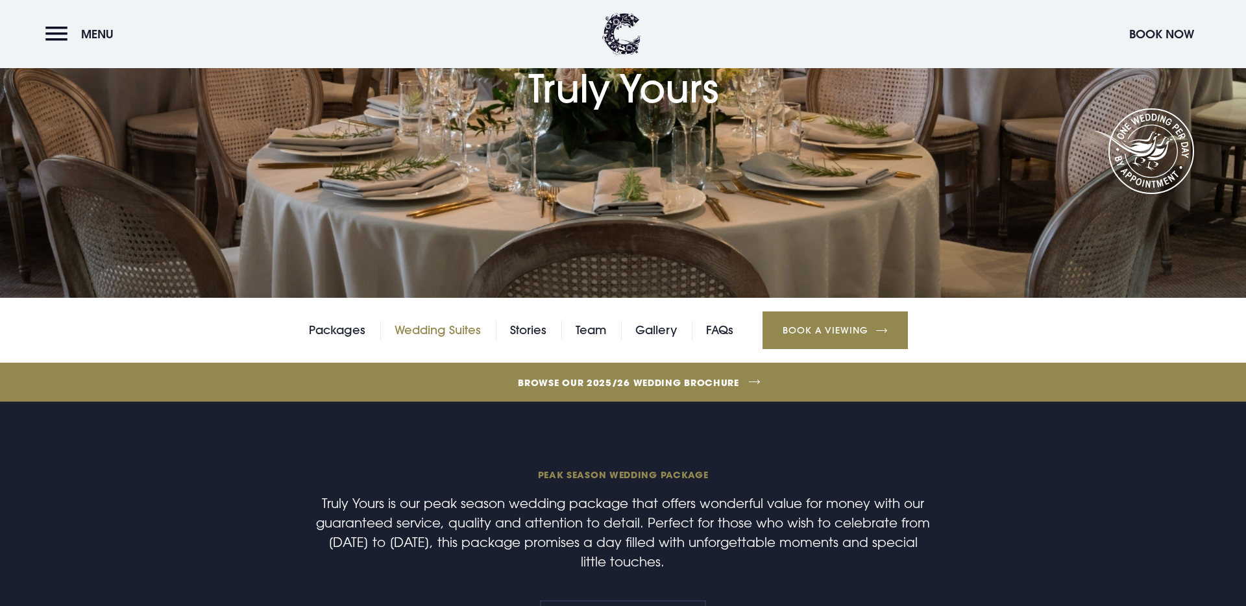
click at [452, 330] on link "Wedding Suites" at bounding box center [437, 330] width 86 height 19
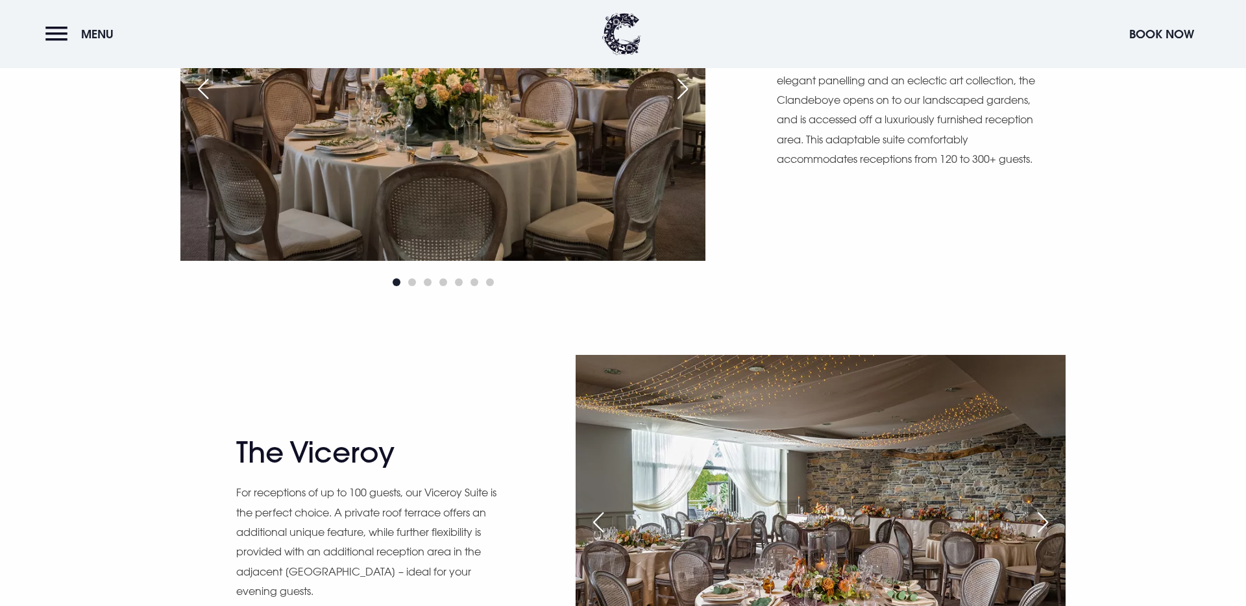
scroll to position [1294, 0]
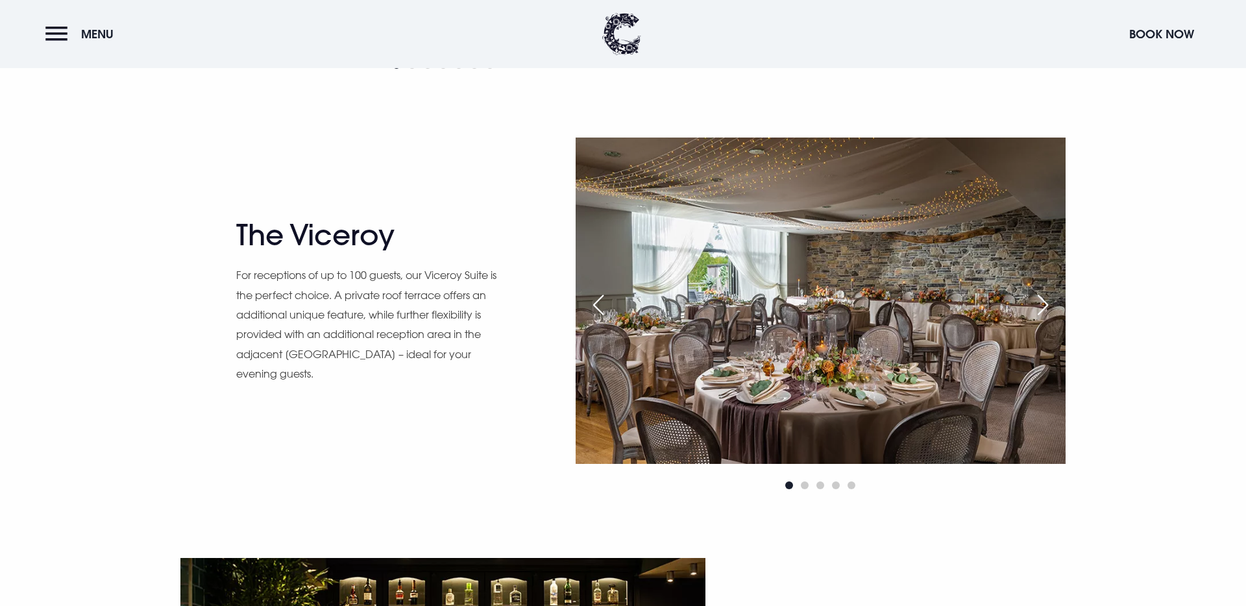
click at [1047, 309] on div "Next slide" at bounding box center [1042, 305] width 32 height 29
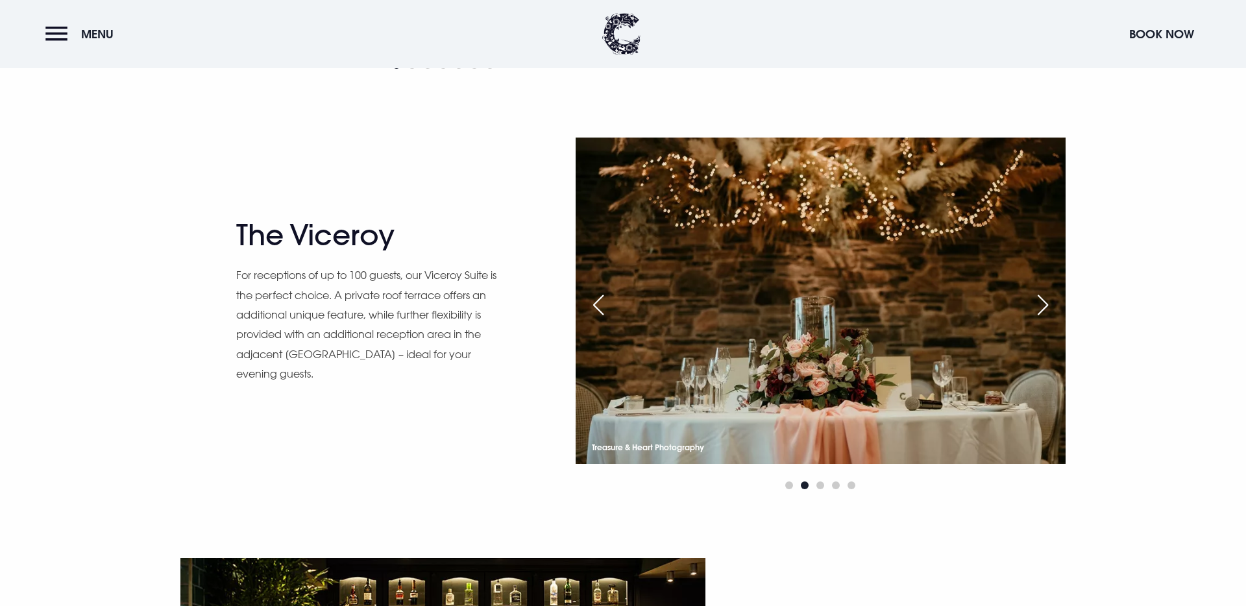
click at [1048, 311] on div "Next slide" at bounding box center [1042, 305] width 32 height 29
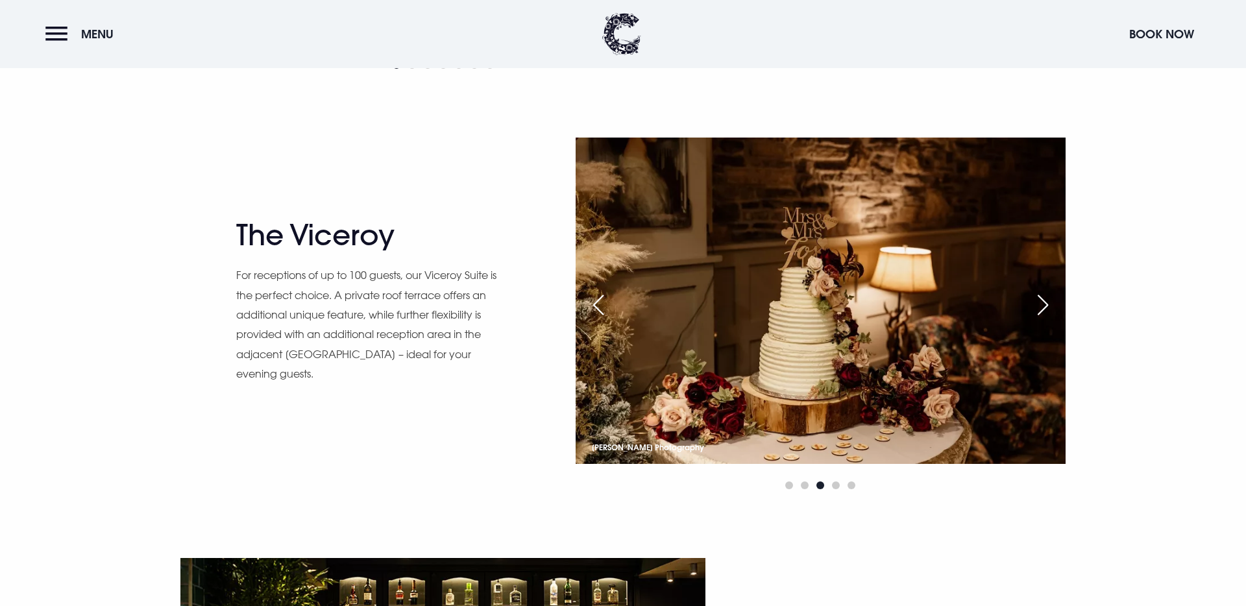
click at [1046, 310] on div "Next slide" at bounding box center [1042, 305] width 32 height 29
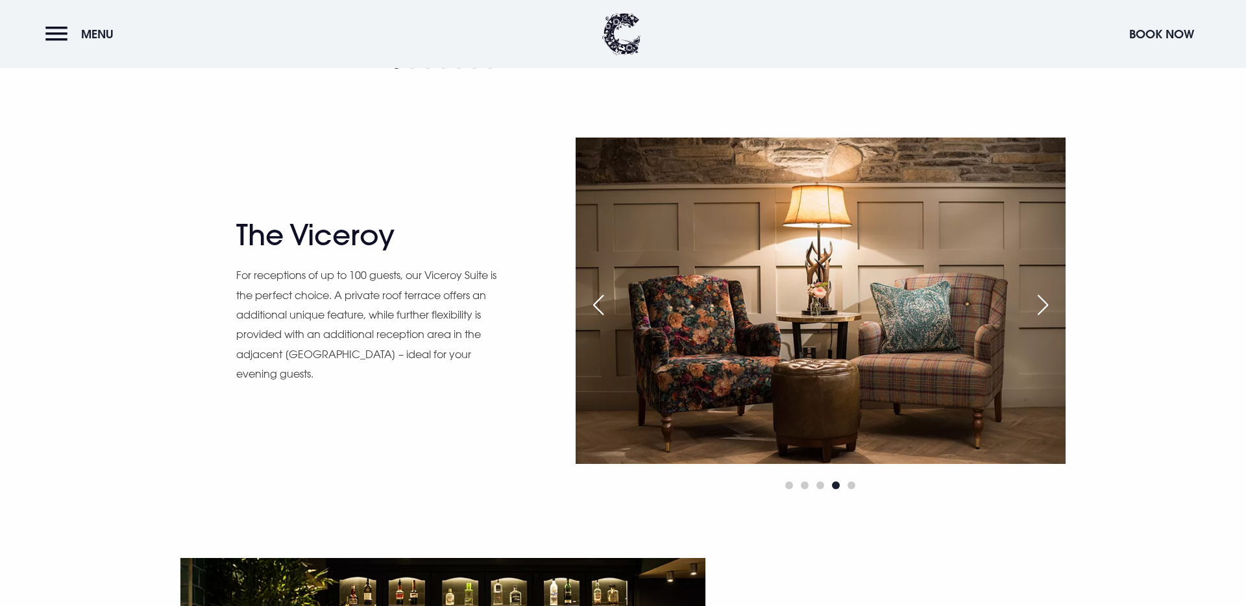
click at [1046, 310] on div "Next slide" at bounding box center [1042, 305] width 32 height 29
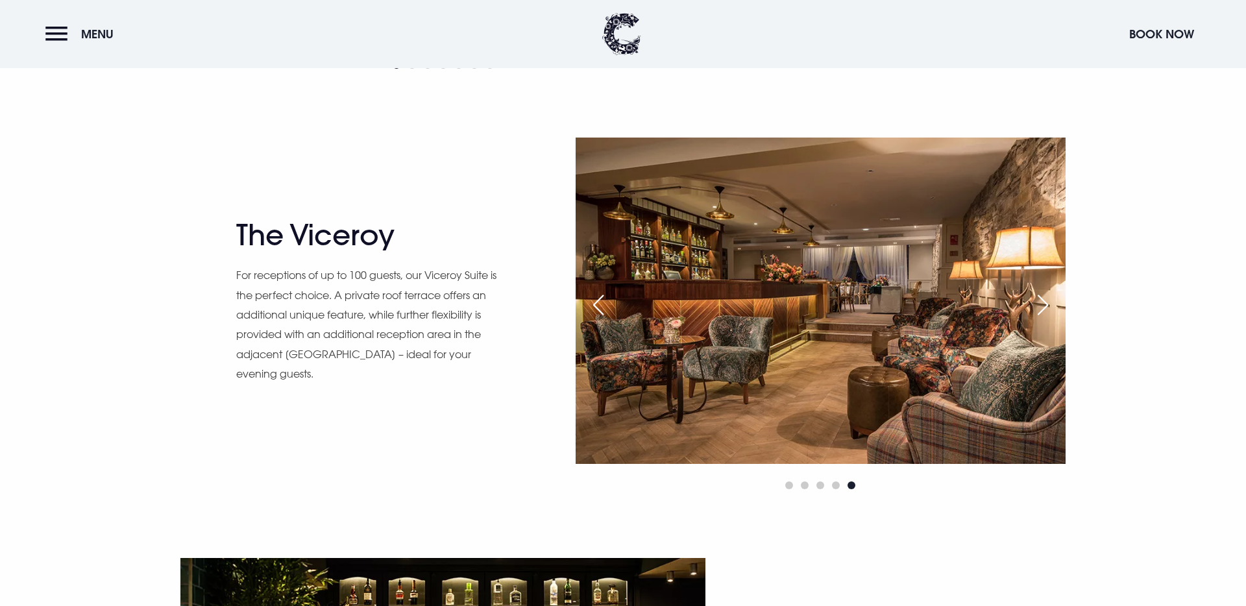
click at [1046, 310] on div "Next slide" at bounding box center [1042, 305] width 32 height 29
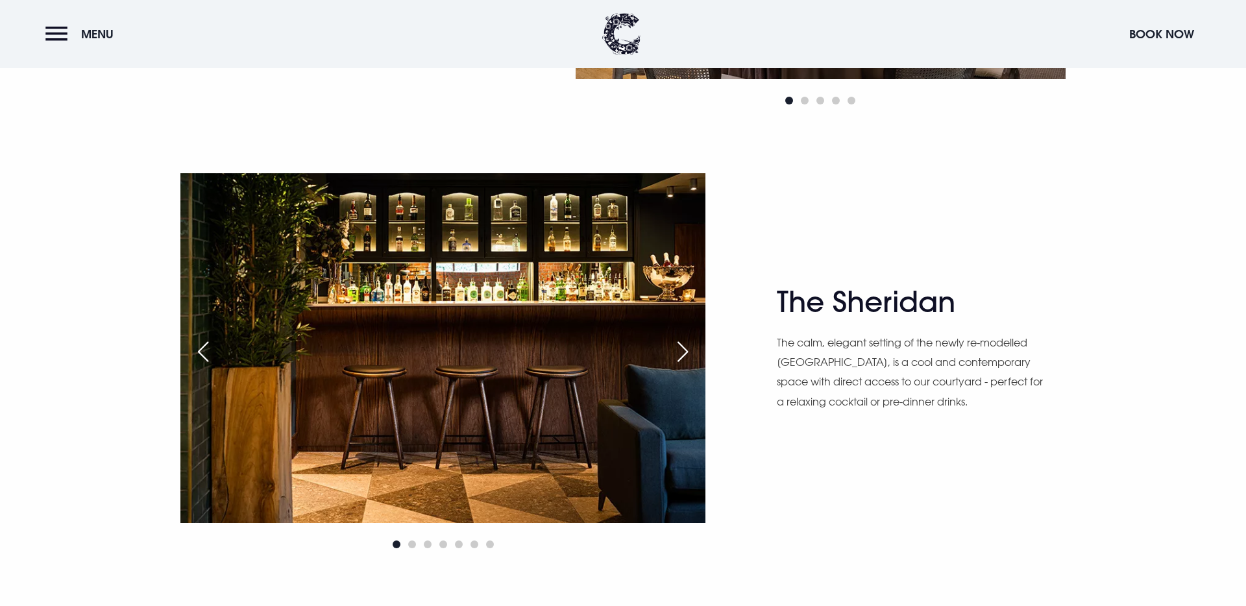
scroll to position [1680, 0]
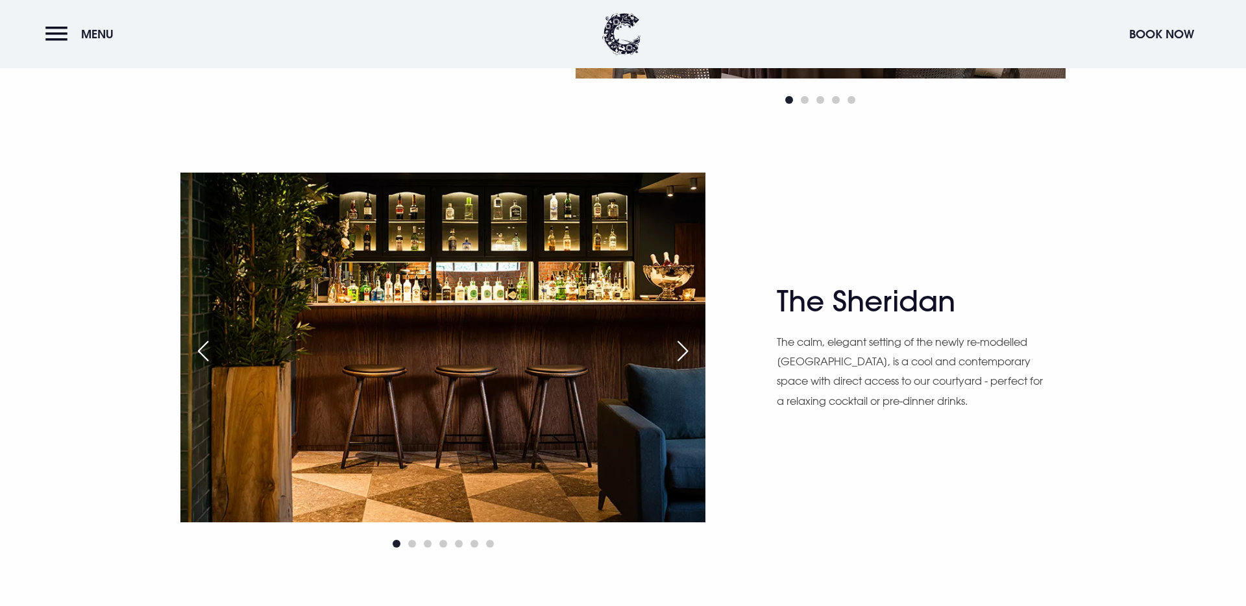
click at [679, 352] on div "Next slide" at bounding box center [682, 351] width 32 height 29
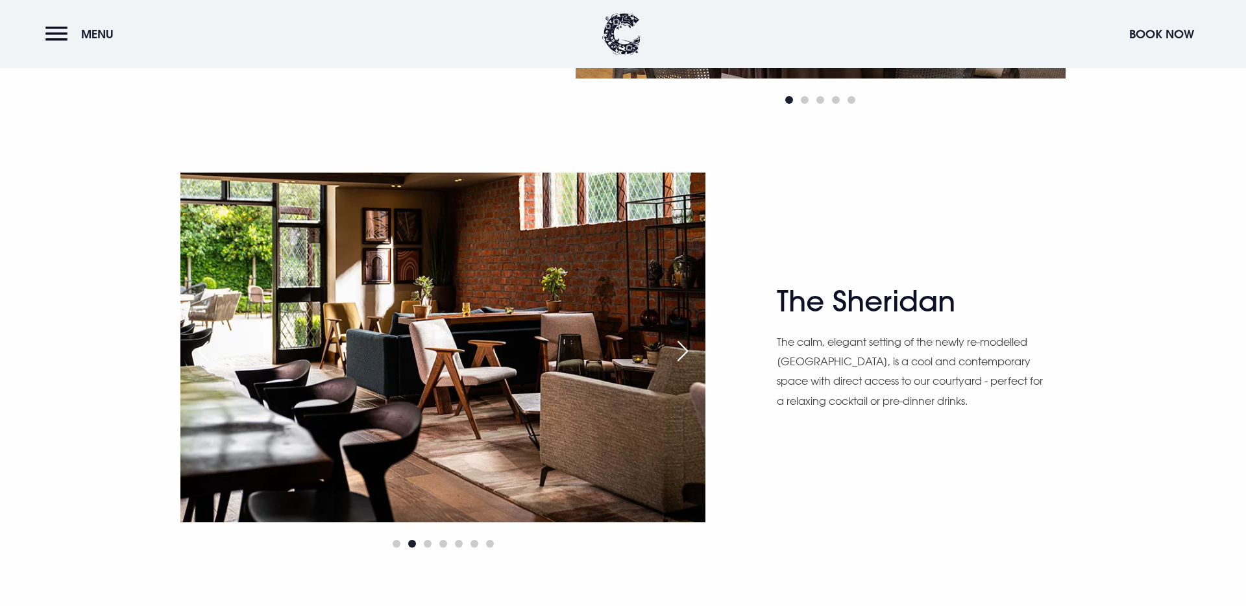
click at [680, 353] on div "Next slide" at bounding box center [682, 351] width 32 height 29
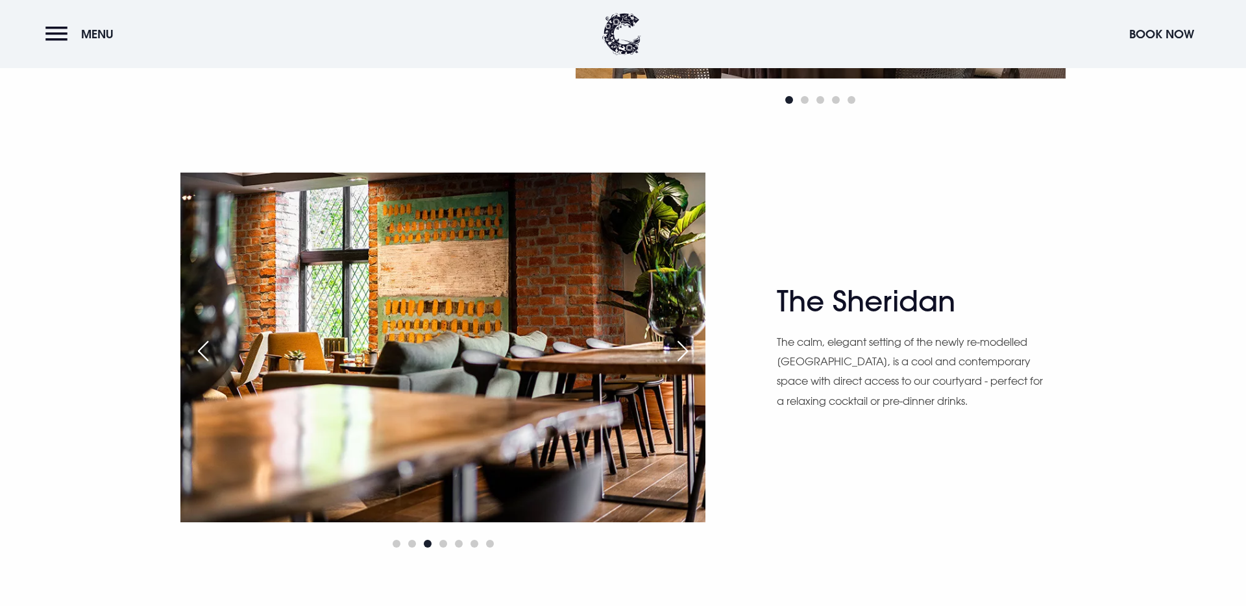
click at [680, 353] on div "Next slide" at bounding box center [682, 351] width 32 height 29
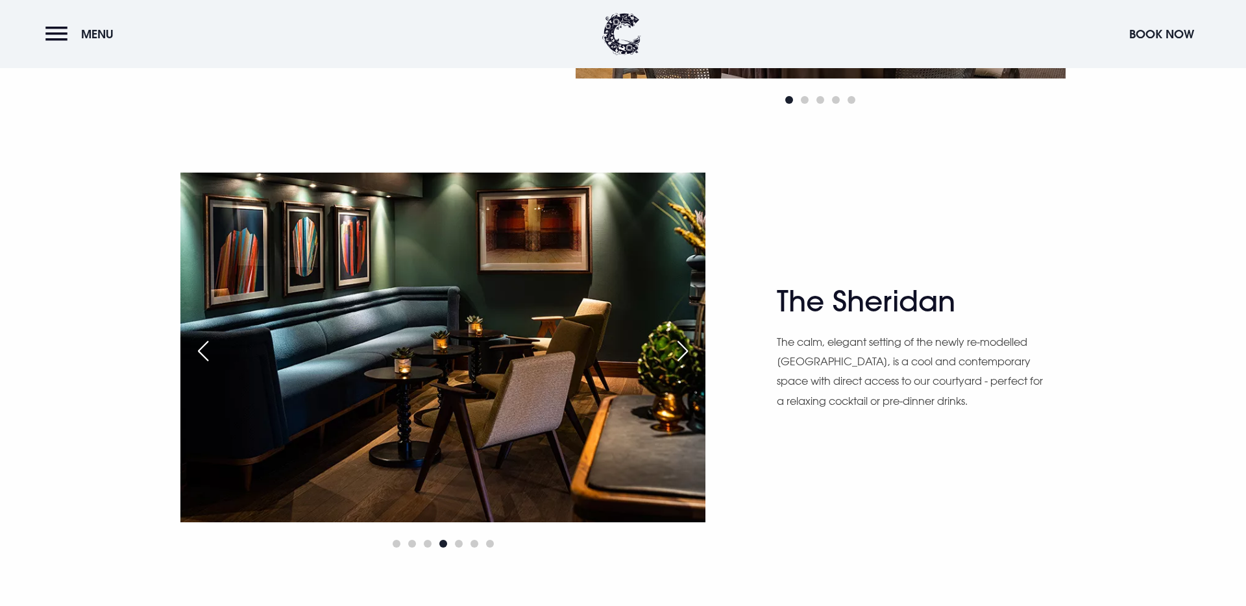
click at [680, 353] on div "Next slide" at bounding box center [682, 351] width 32 height 29
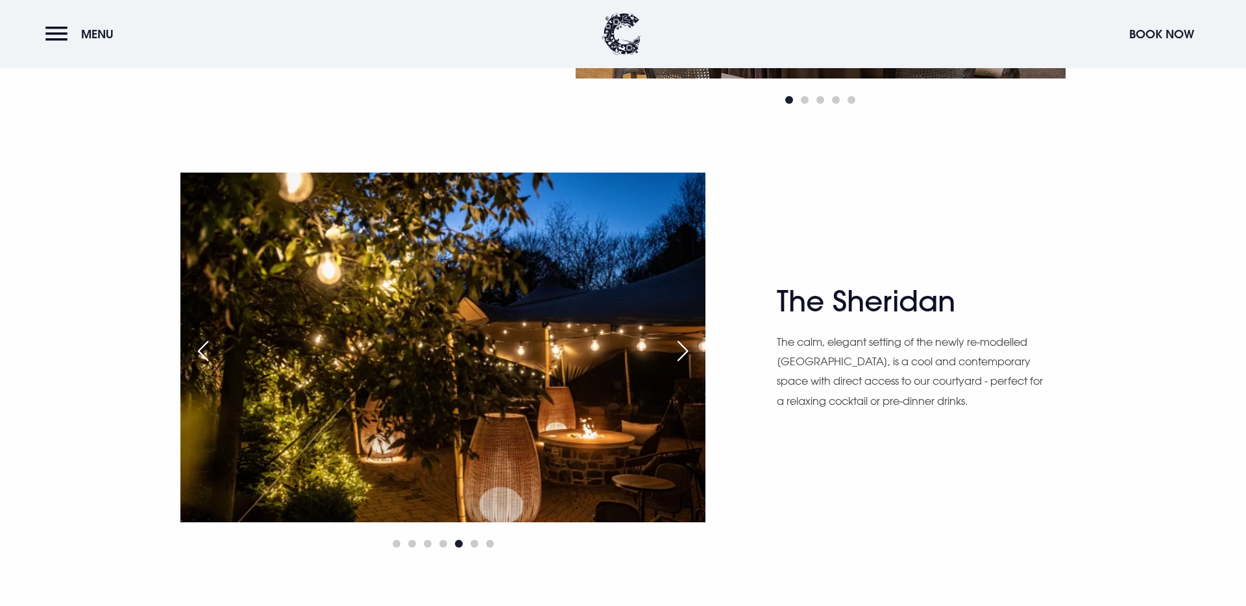
click at [680, 353] on div "Next slide" at bounding box center [682, 351] width 32 height 29
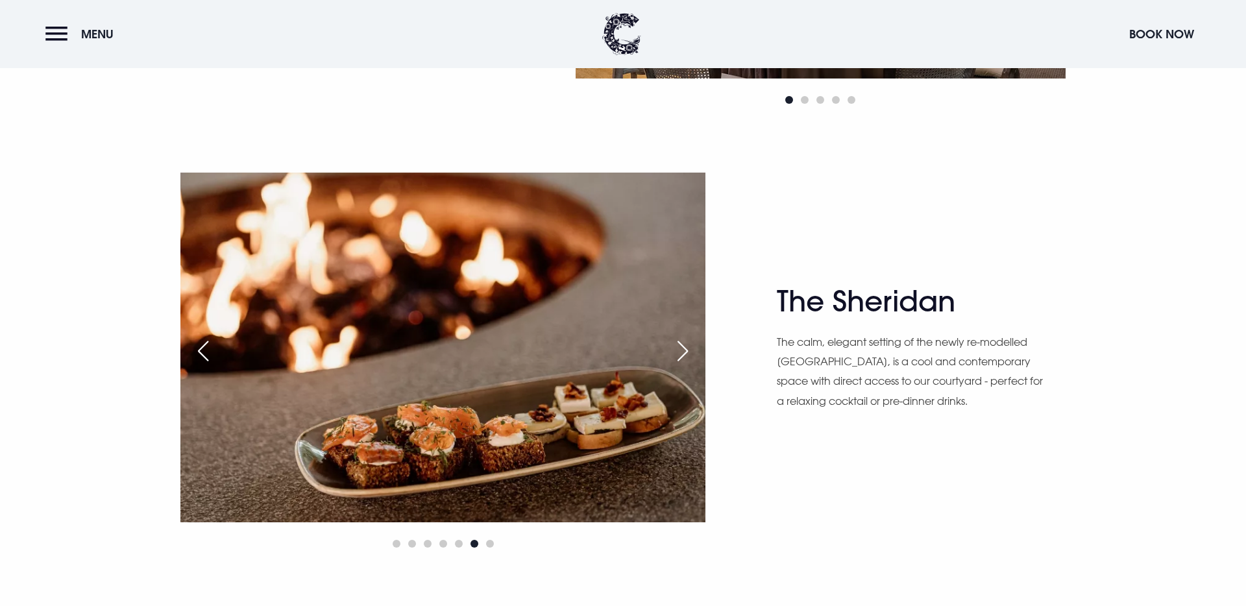
click at [680, 353] on div "Next slide" at bounding box center [682, 351] width 32 height 29
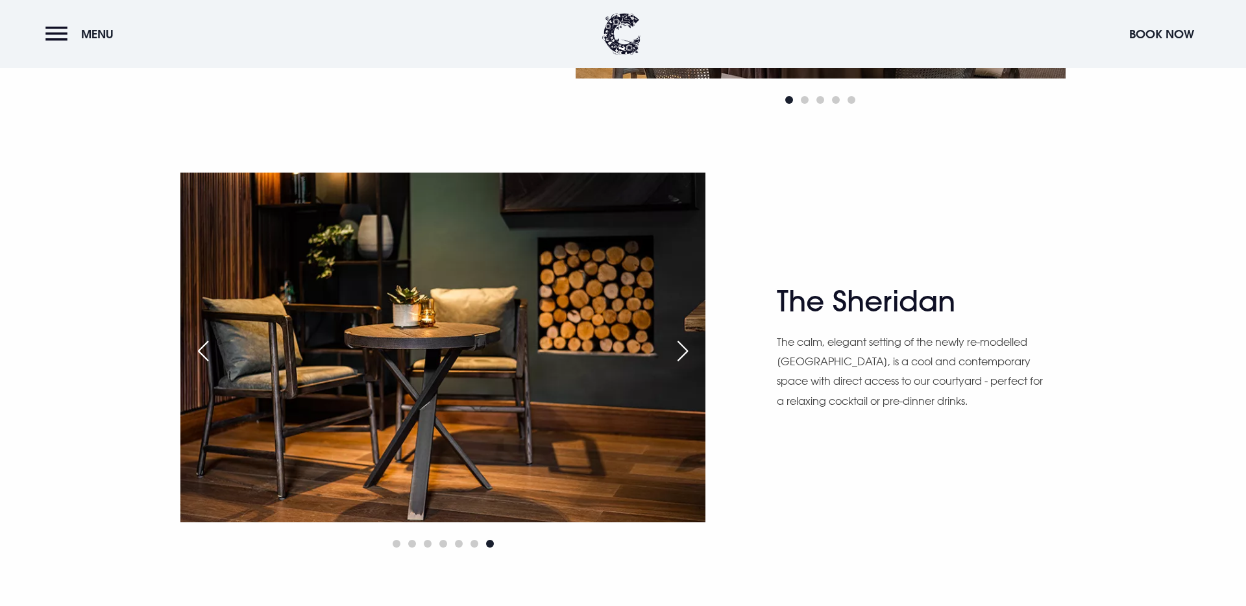
click at [680, 353] on div "Next slide" at bounding box center [682, 351] width 32 height 29
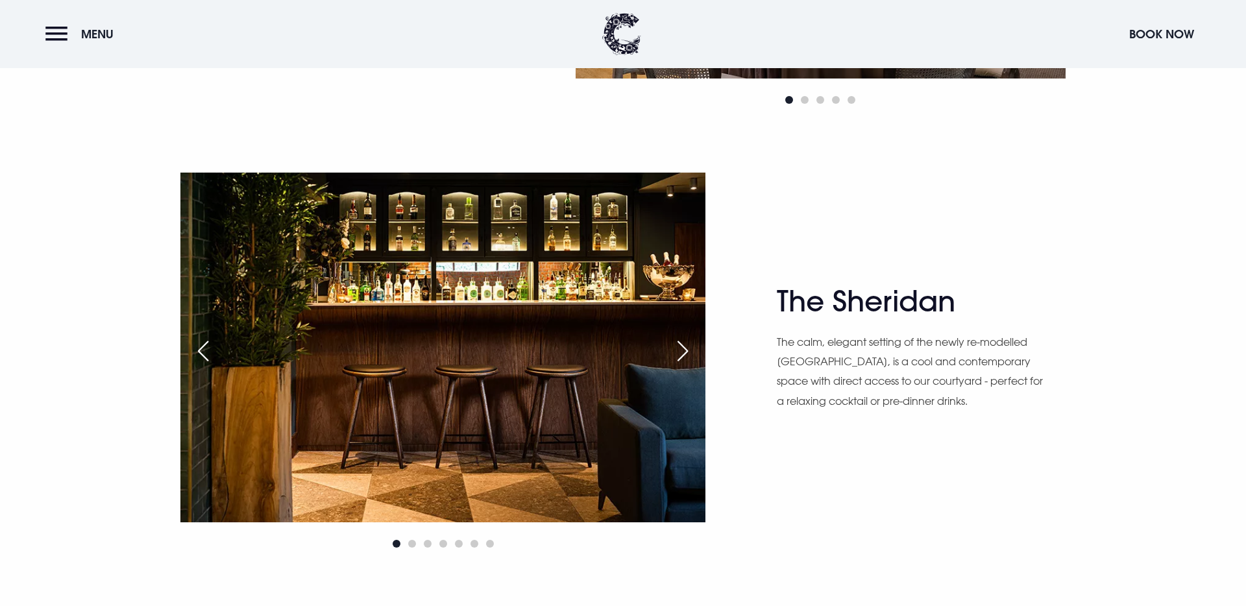
click at [680, 353] on div "Next slide" at bounding box center [682, 351] width 32 height 29
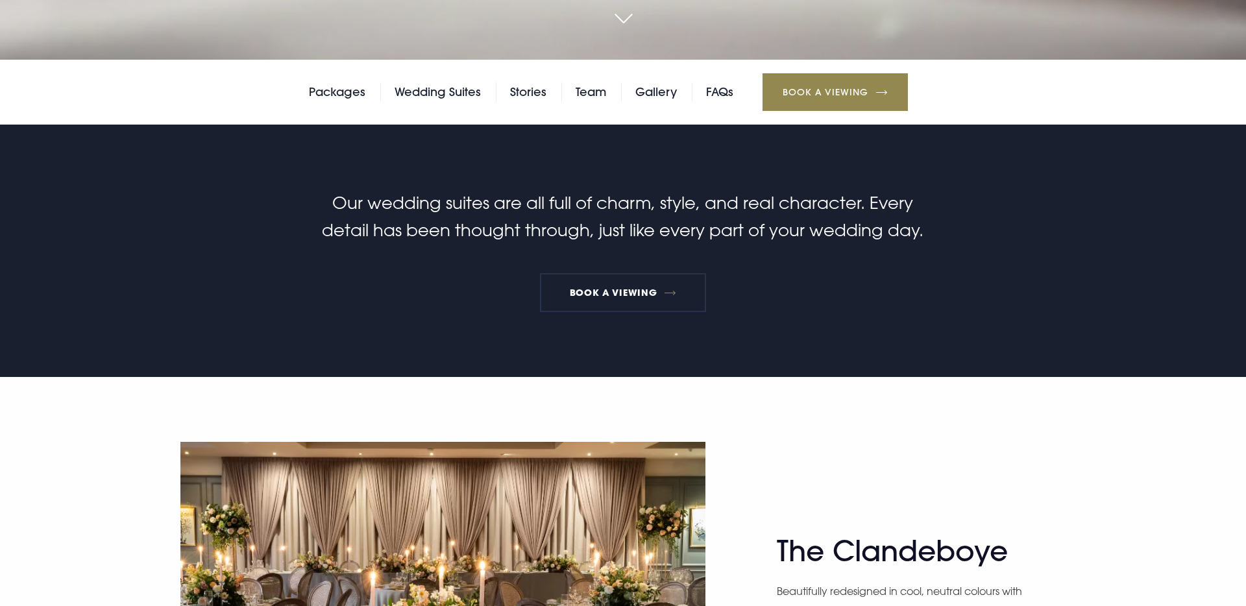
scroll to position [0, 0]
